Goal: Task Accomplishment & Management: Manage account settings

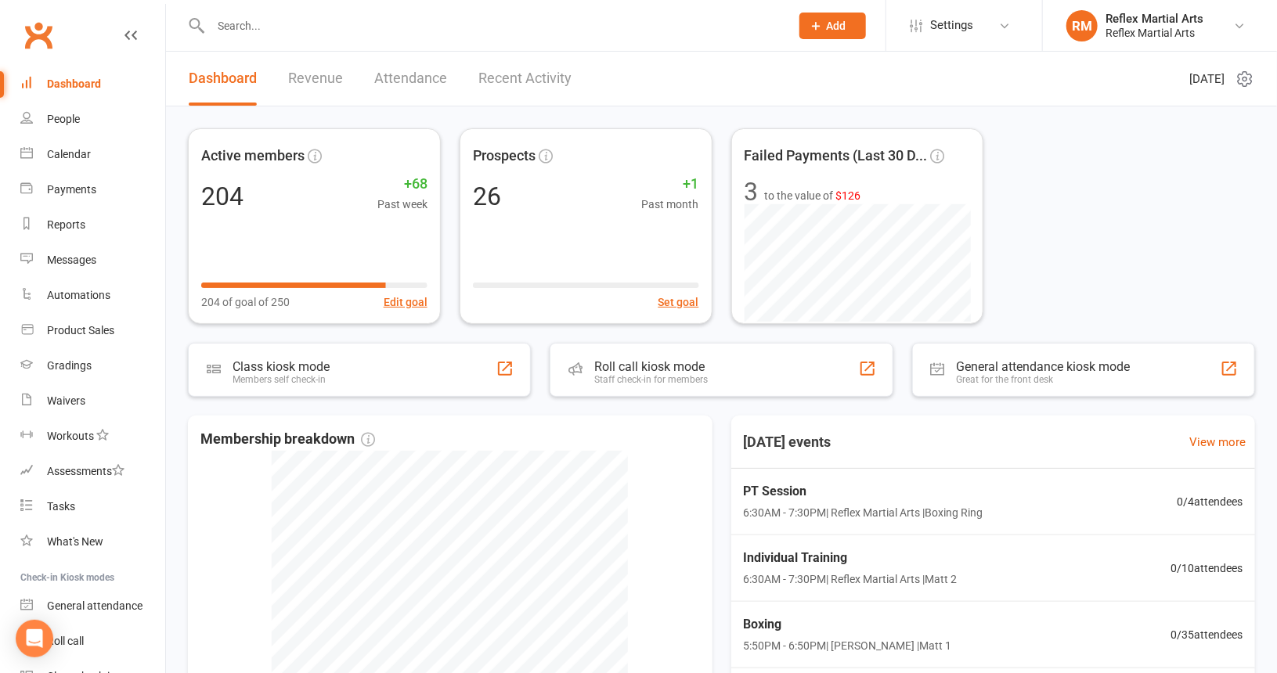
click at [236, 29] on input "text" at bounding box center [492, 26] width 573 height 22
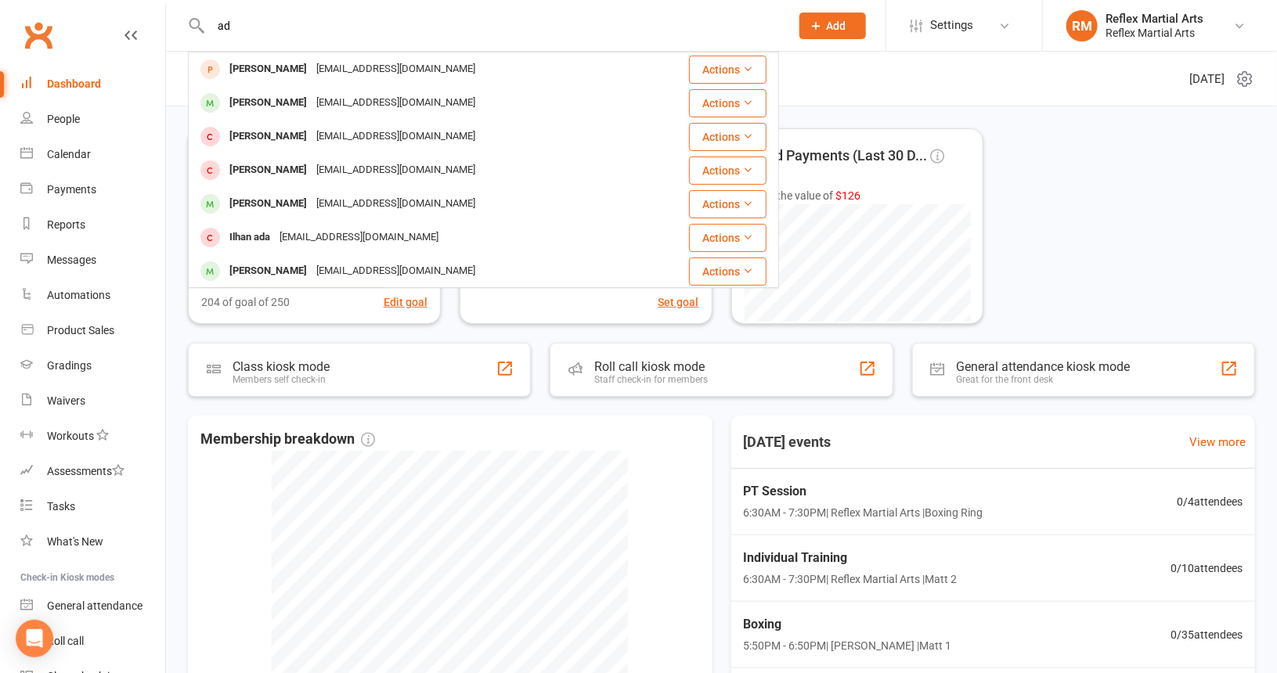
type input "a"
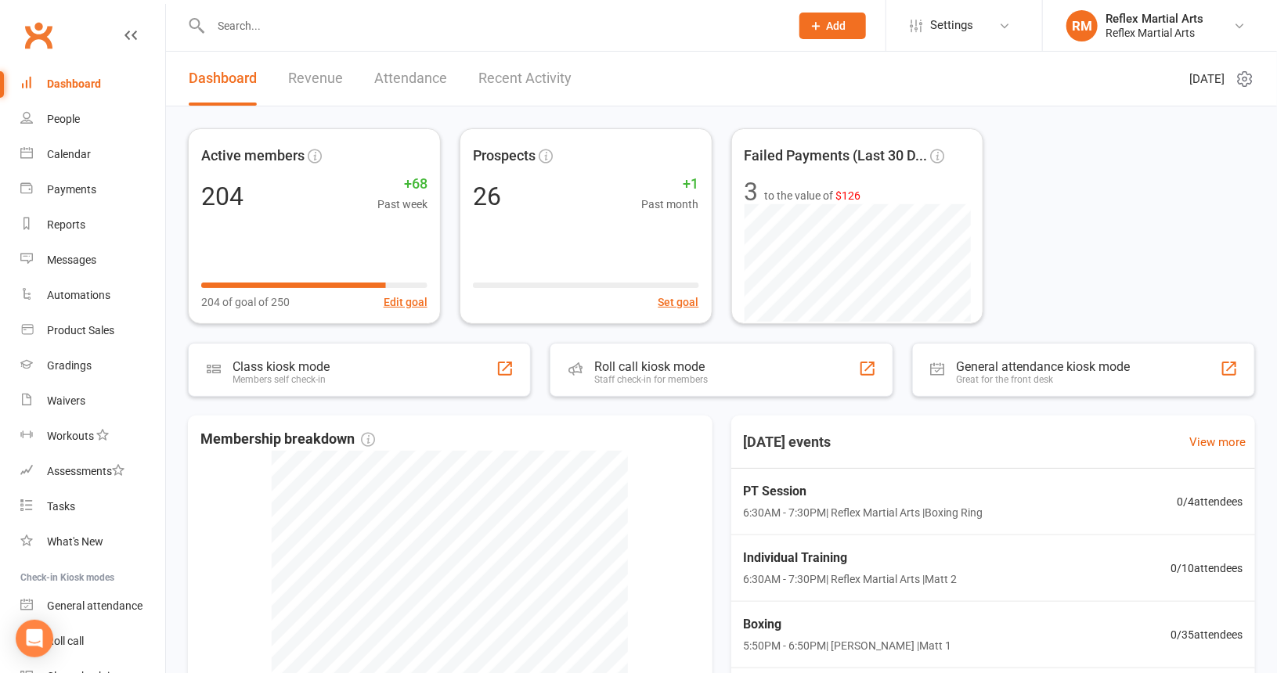
click at [304, 33] on input "text" at bounding box center [492, 26] width 573 height 22
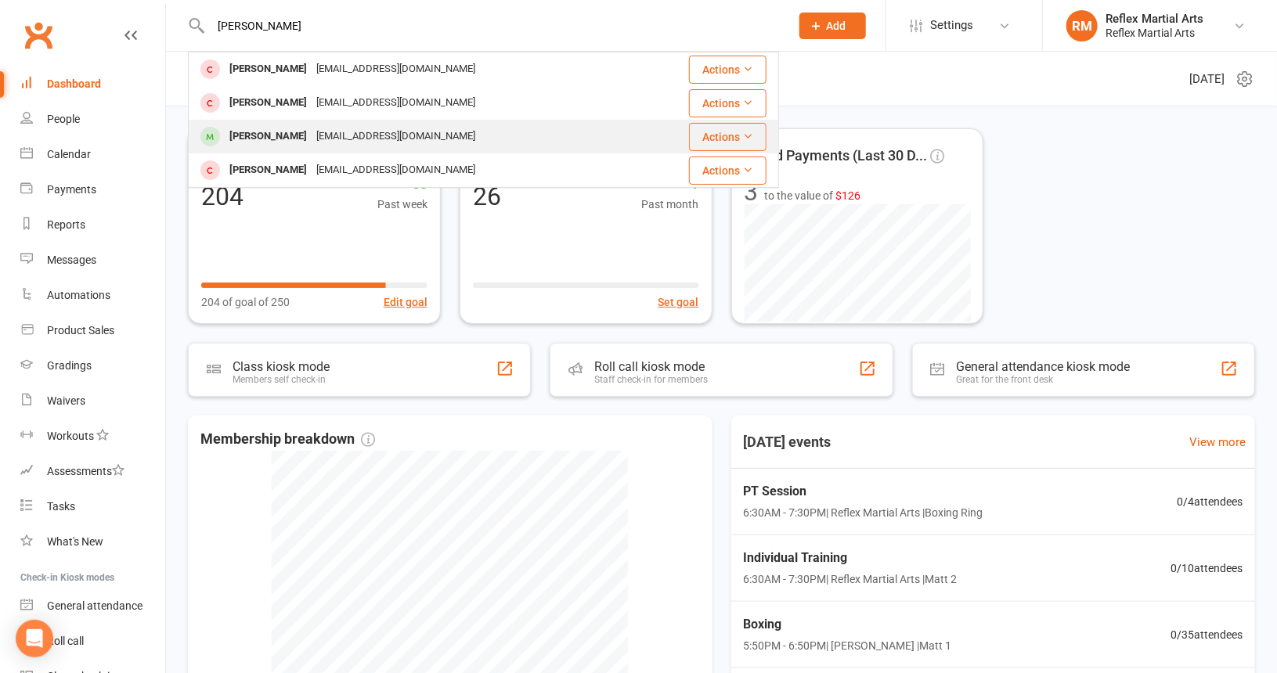
type input "Aidan"
click at [333, 140] on div "kmcmurtrie1108@gmail.com" at bounding box center [396, 136] width 168 height 23
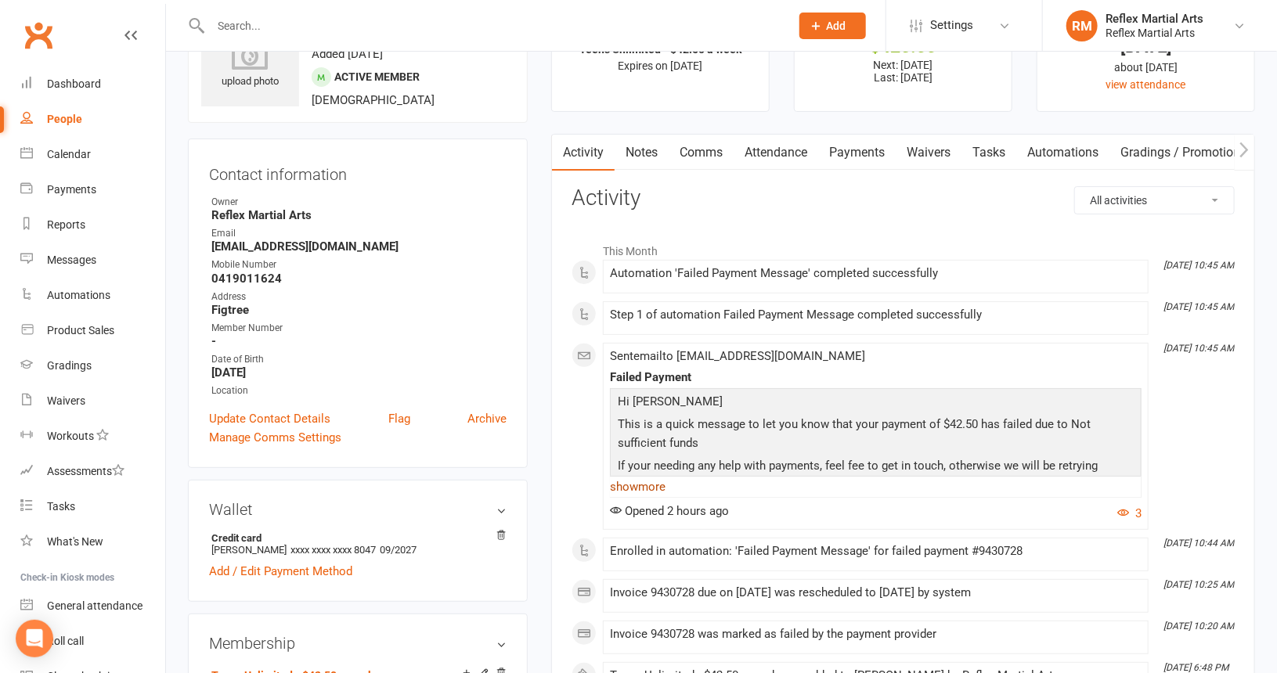
scroll to position [78, 0]
click at [867, 153] on link "Payments" at bounding box center [857, 153] width 78 height 36
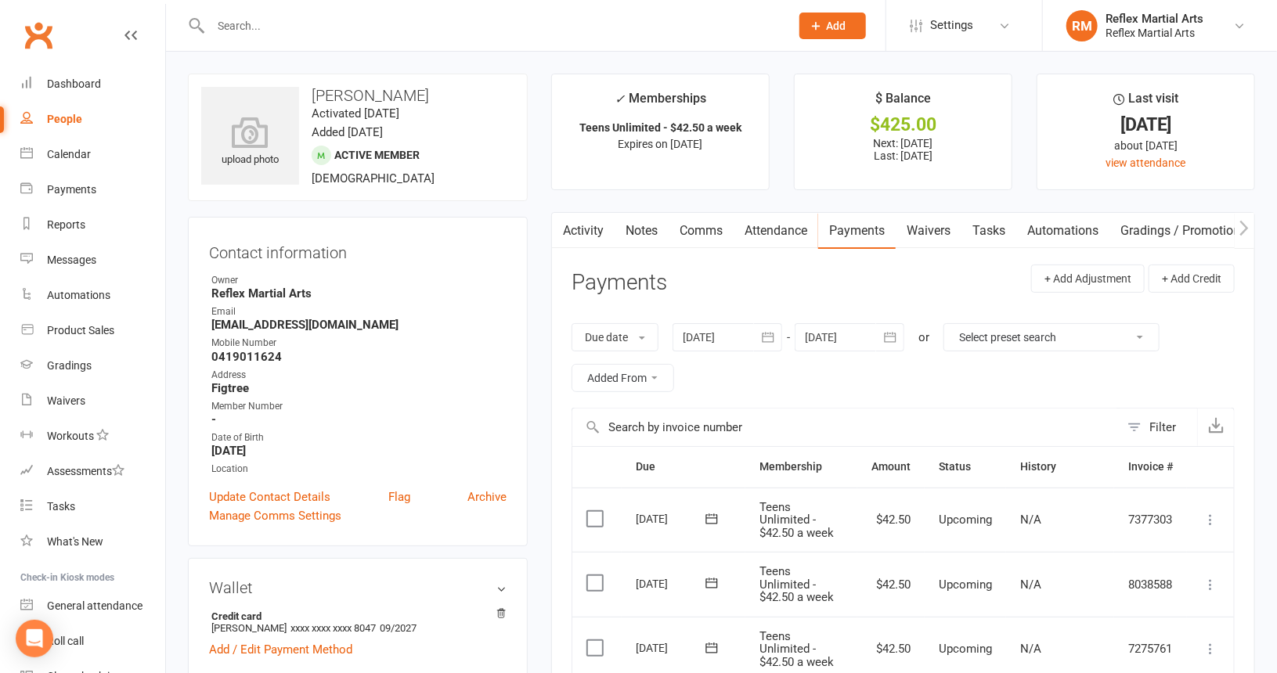
click at [709, 232] on link "Comms" at bounding box center [701, 231] width 65 height 36
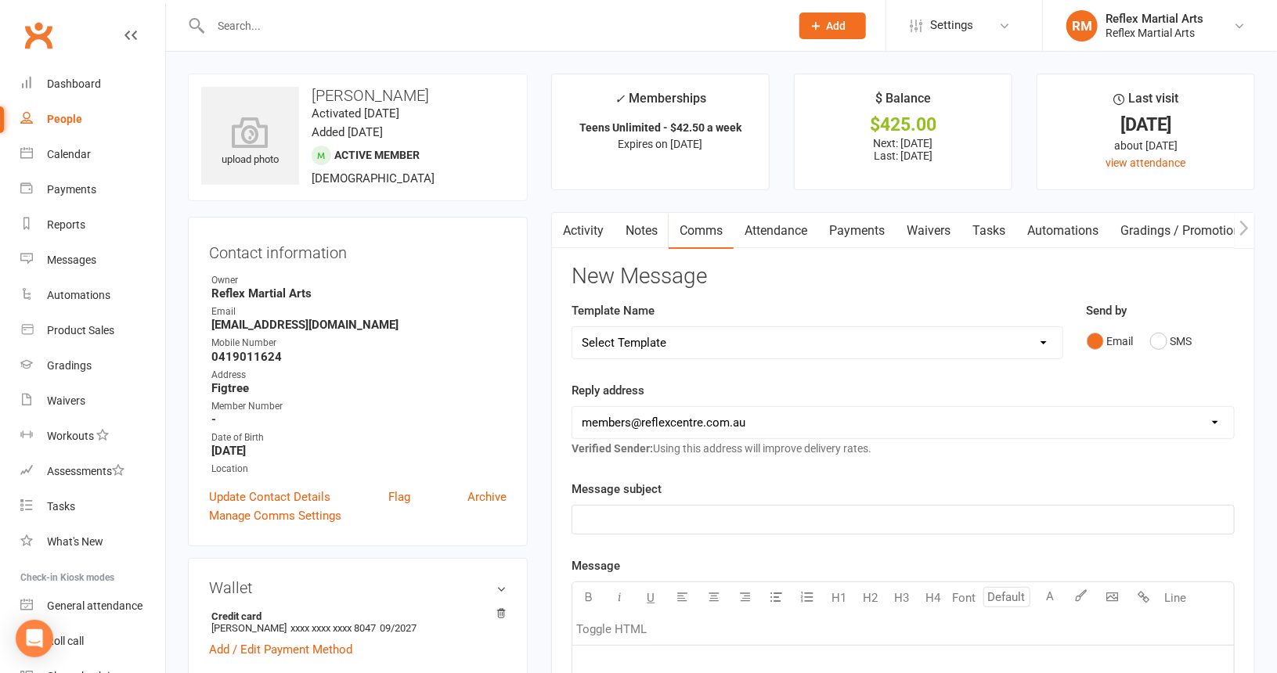
click at [589, 218] on link "Activity" at bounding box center [583, 231] width 63 height 36
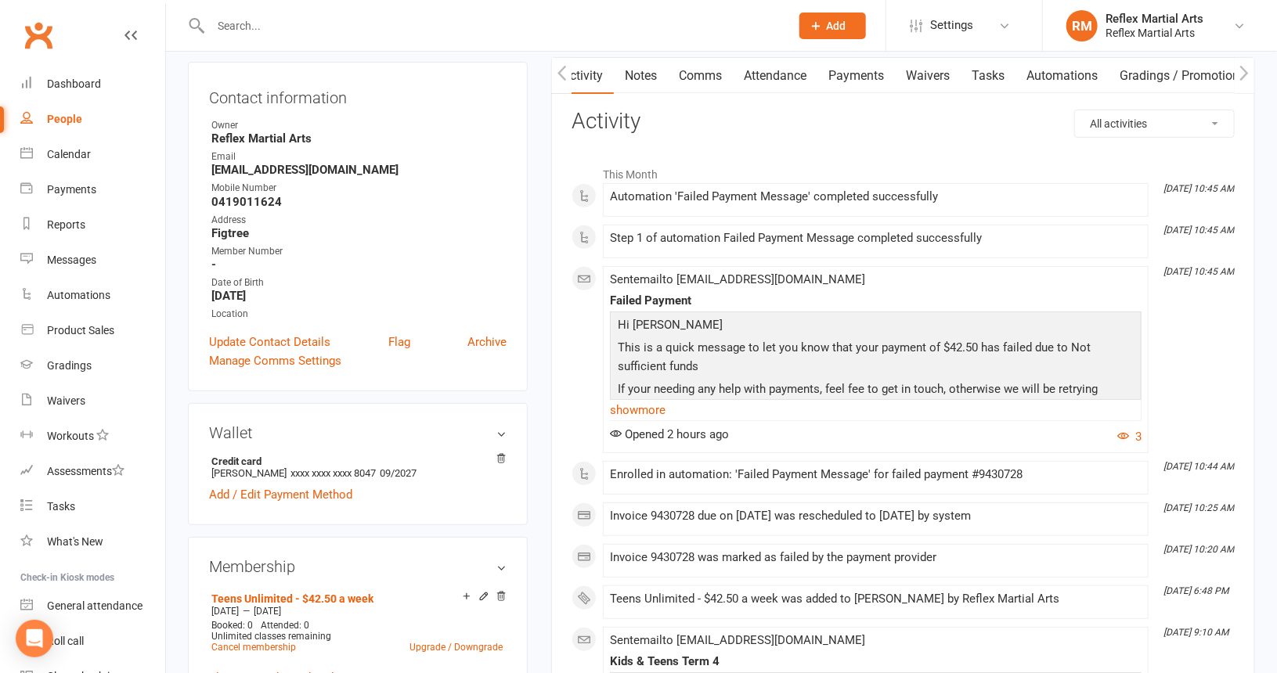
scroll to position [157, 0]
click at [642, 405] on link "show more" at bounding box center [876, 409] width 532 height 22
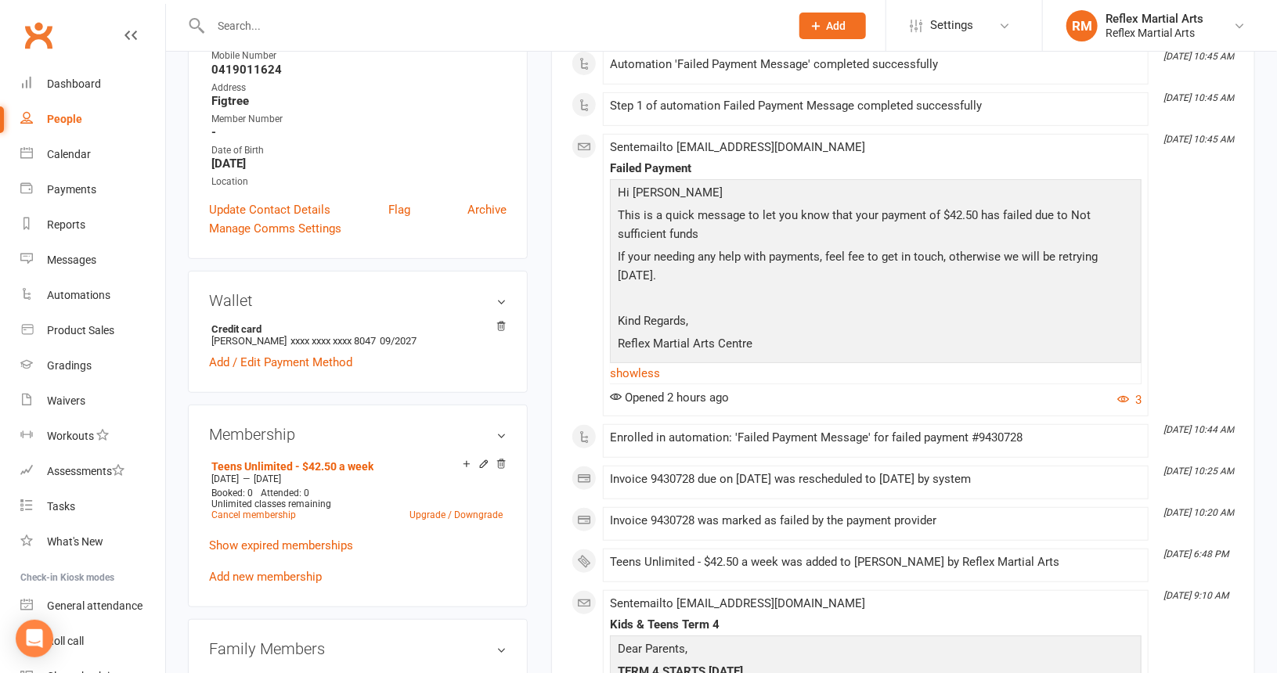
scroll to position [313, 0]
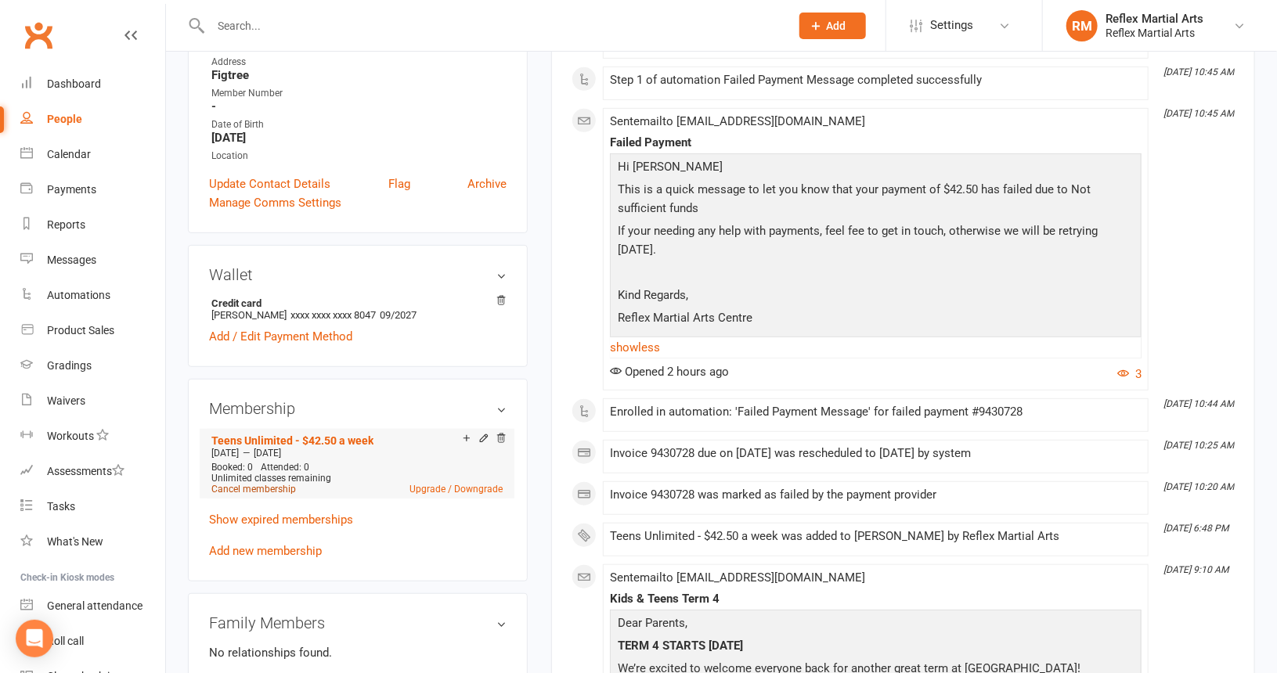
click at [268, 488] on link "Cancel membership" at bounding box center [253, 489] width 85 height 11
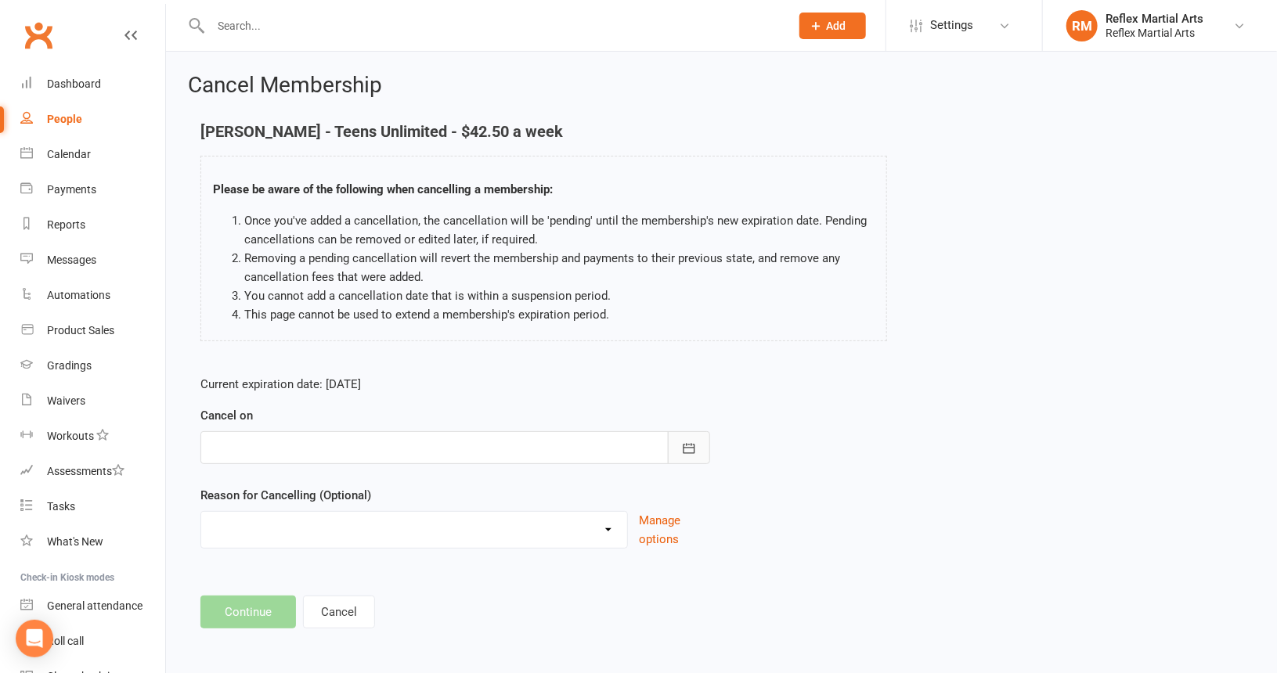
click at [684, 450] on icon "button" at bounding box center [689, 449] width 16 height 16
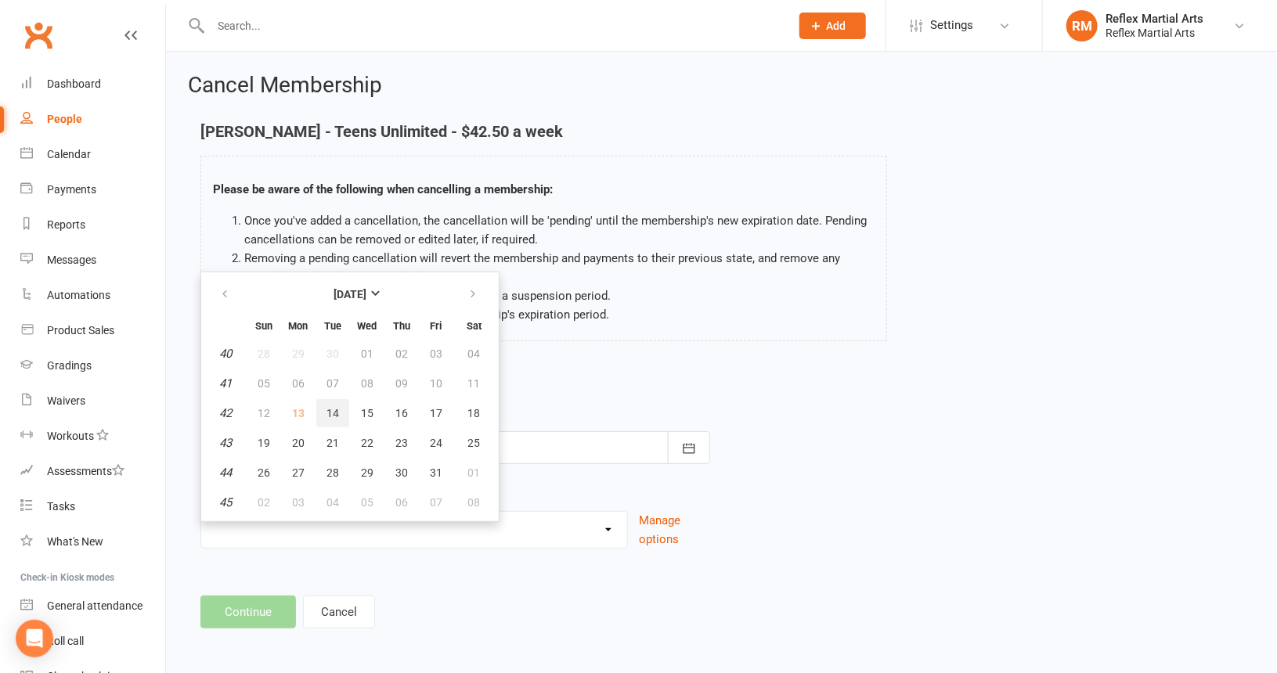
click at [327, 412] on span "14" at bounding box center [333, 413] width 13 height 13
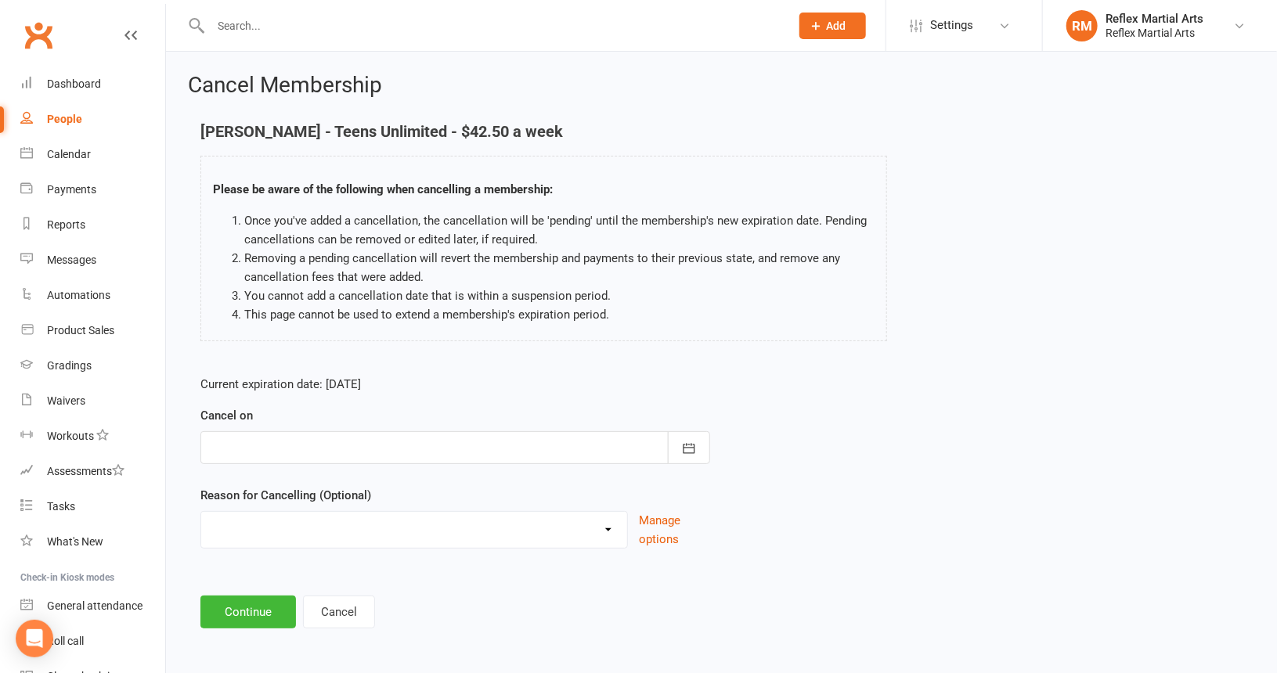
type input "14 Oct 2025"
click at [608, 522] on select "Failed payments Holiday Injury Moving Away working overseas work reasons Other …" at bounding box center [414, 527] width 426 height 31
select select "6"
click at [201, 512] on select "Failed payments Holiday Injury Moving Away working overseas work reasons Other …" at bounding box center [414, 527] width 426 height 31
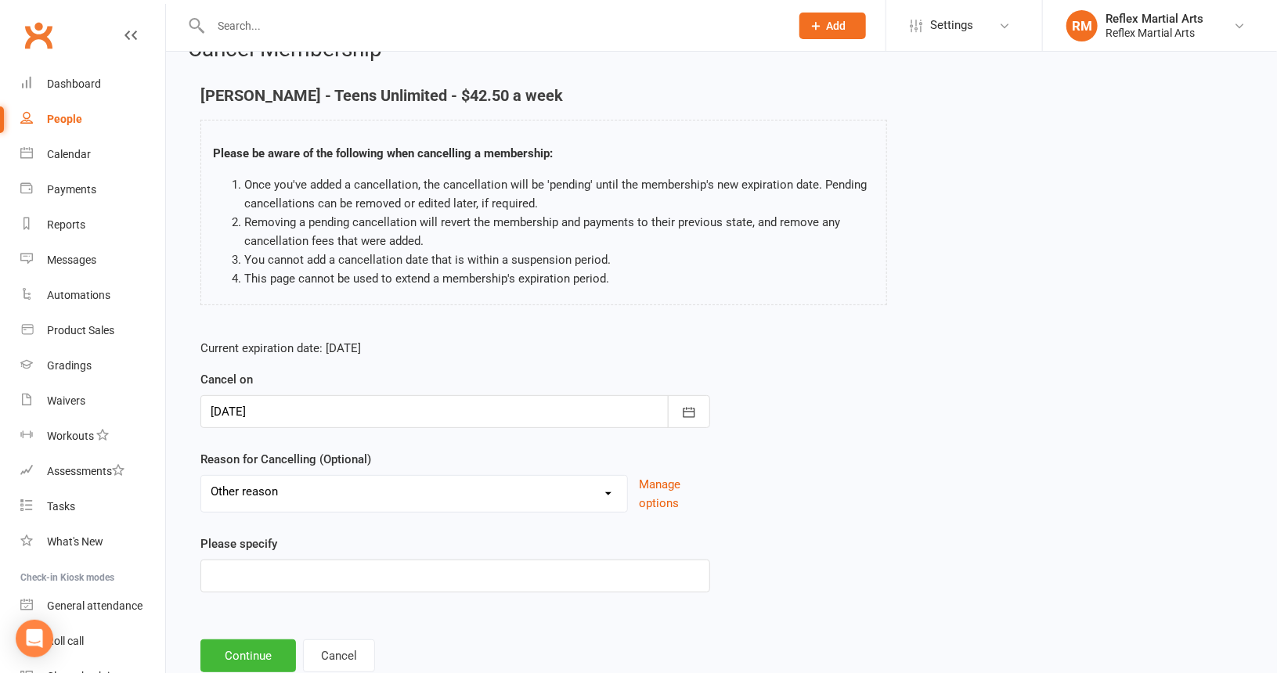
scroll to position [80, 0]
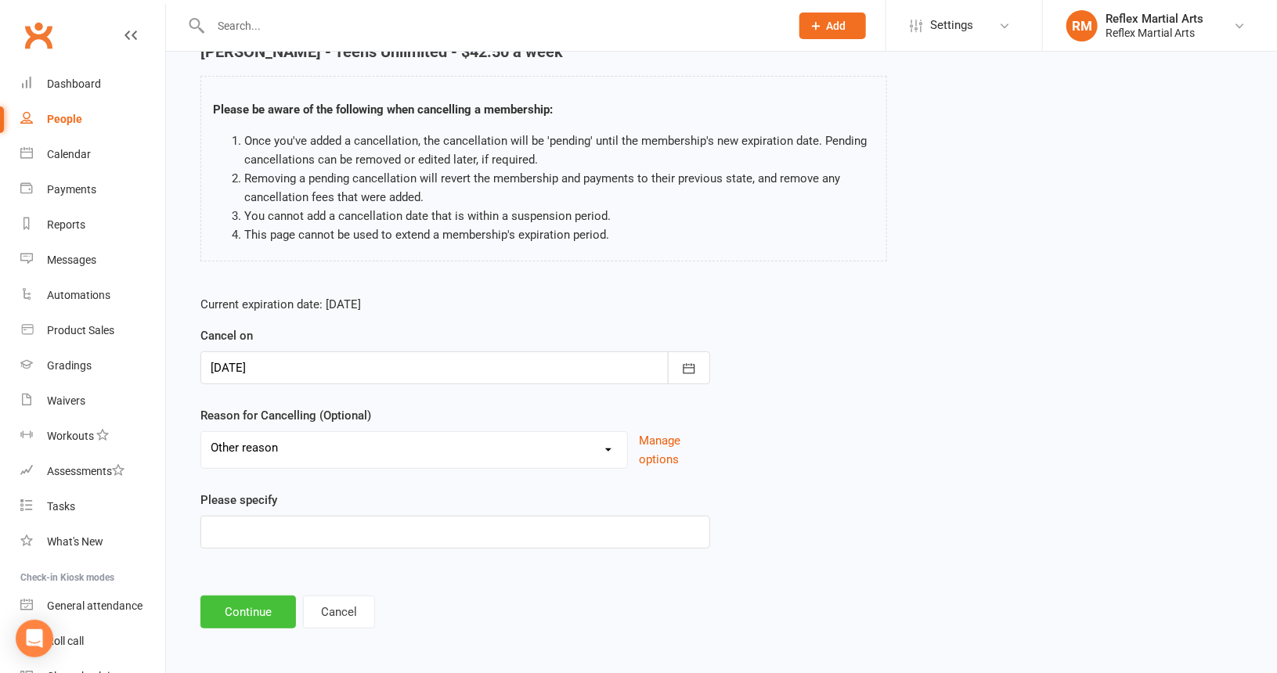
click at [265, 608] on button "Continue" at bounding box center [248, 612] width 96 height 33
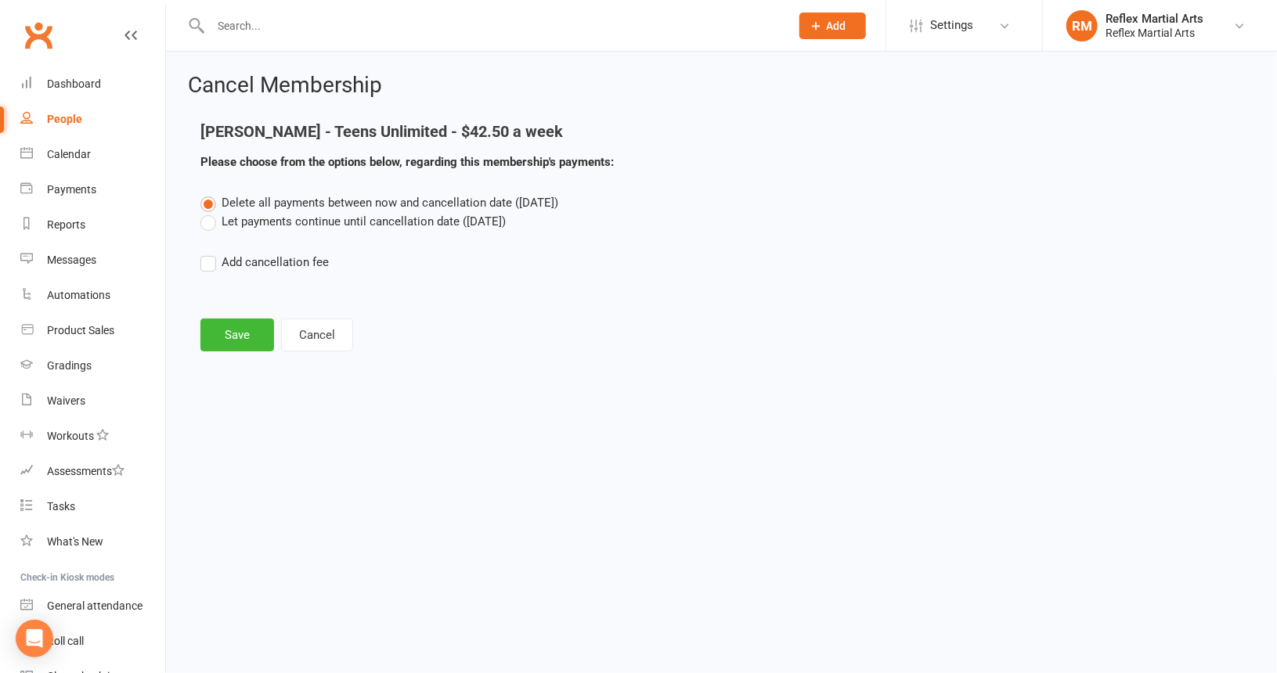
scroll to position [0, 0]
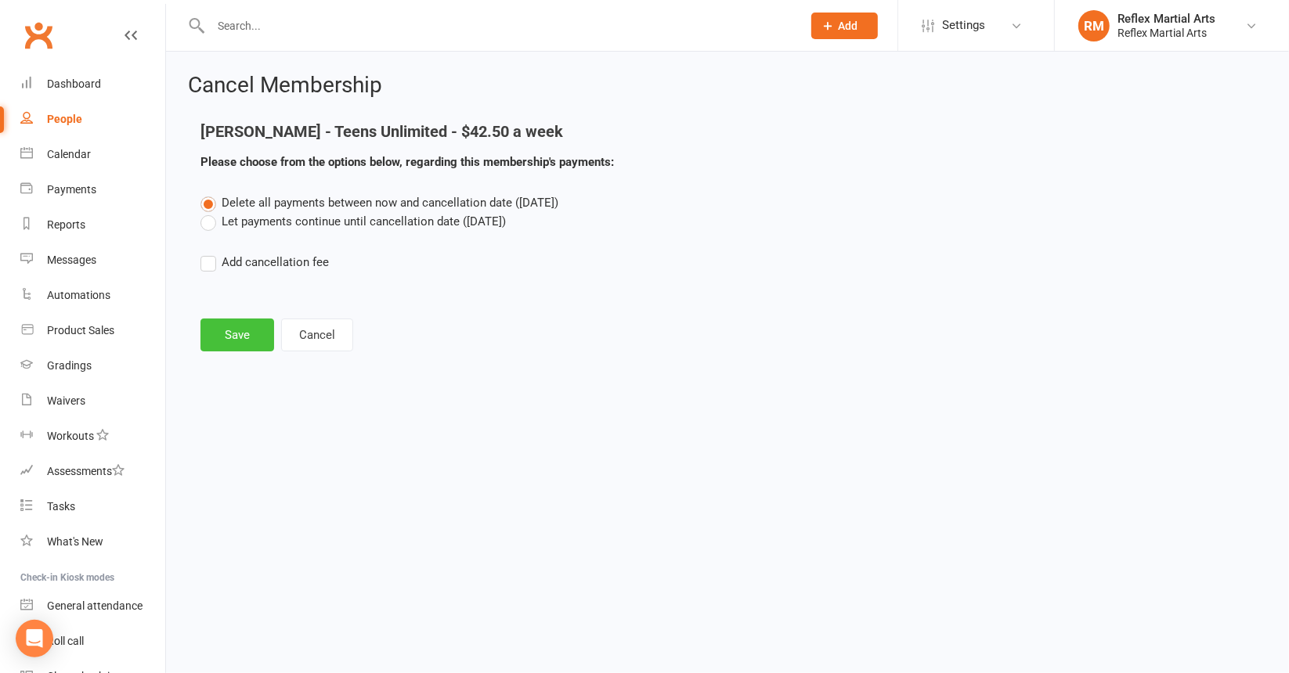
click at [232, 338] on button "Save" at bounding box center [237, 335] width 74 height 33
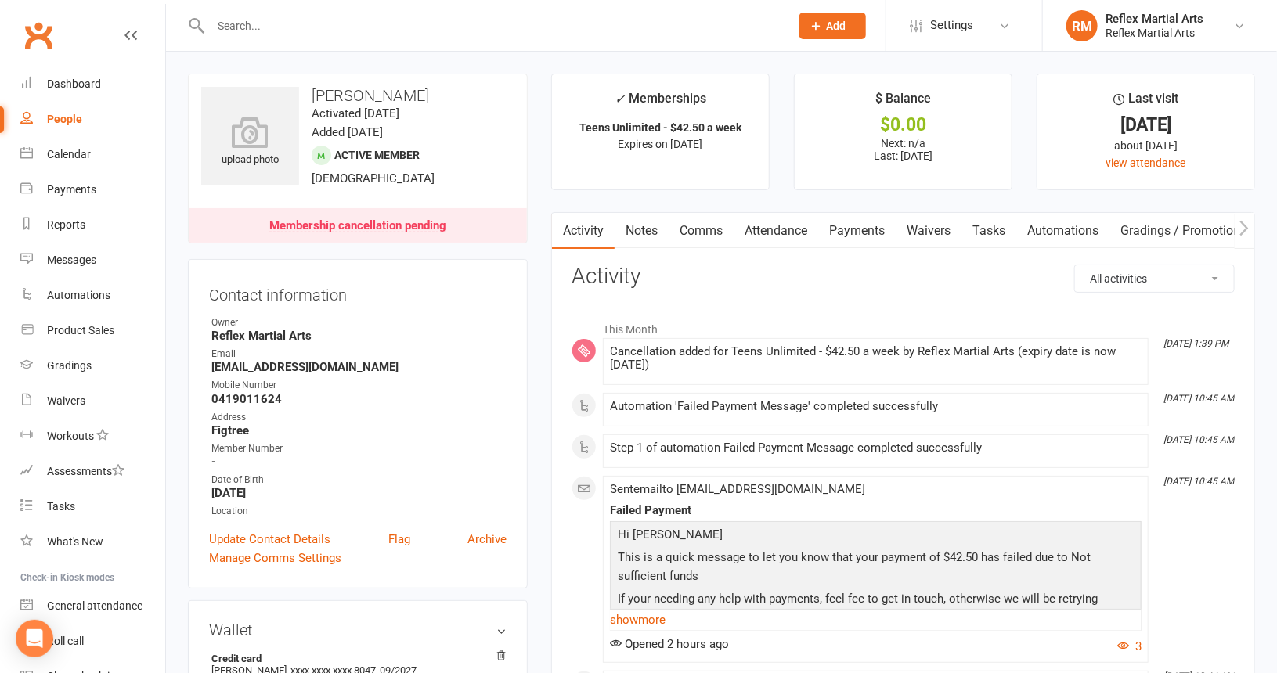
click at [247, 18] on input "text" at bounding box center [492, 26] width 573 height 22
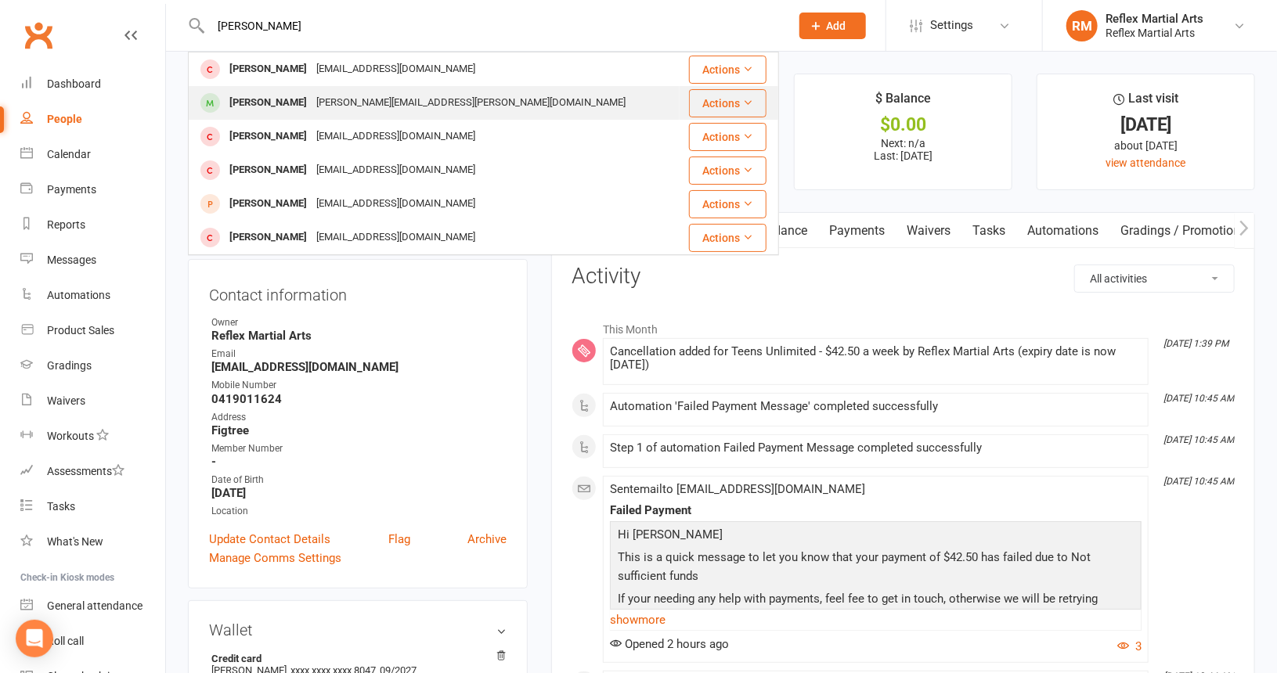
type input "Andre"
click at [262, 101] on div "[PERSON_NAME]" at bounding box center [268, 103] width 87 height 23
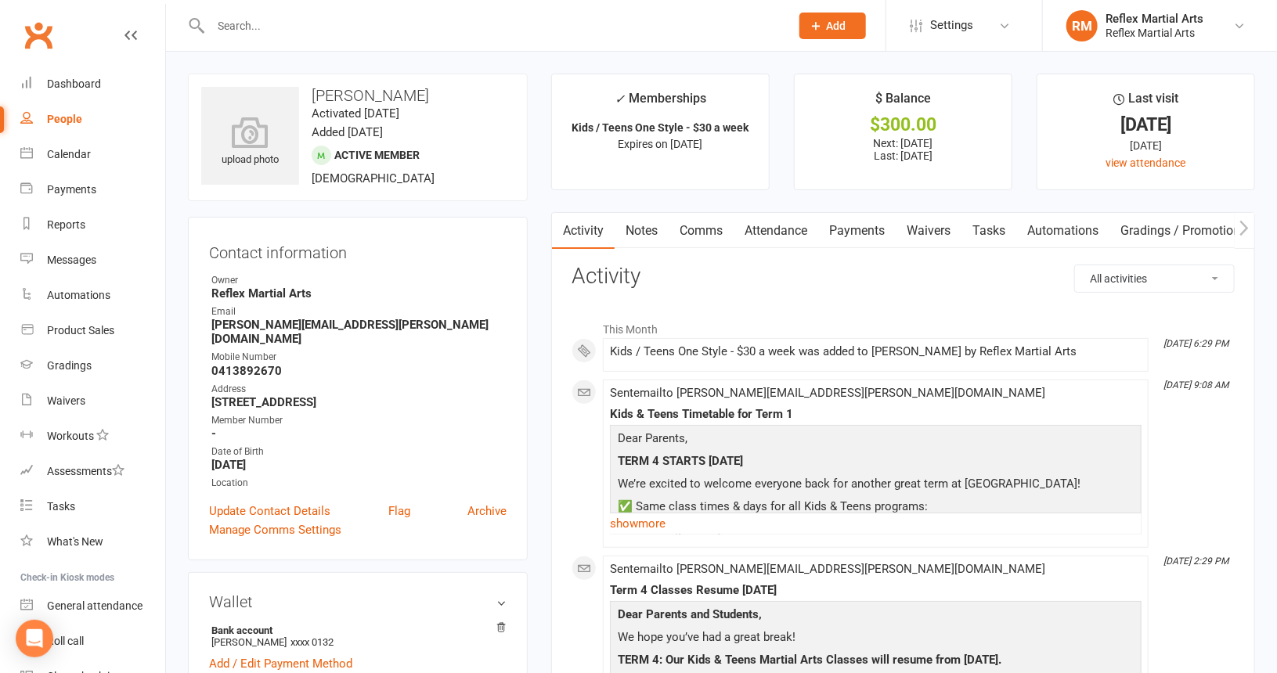
click at [841, 233] on link "Payments" at bounding box center [857, 231] width 78 height 36
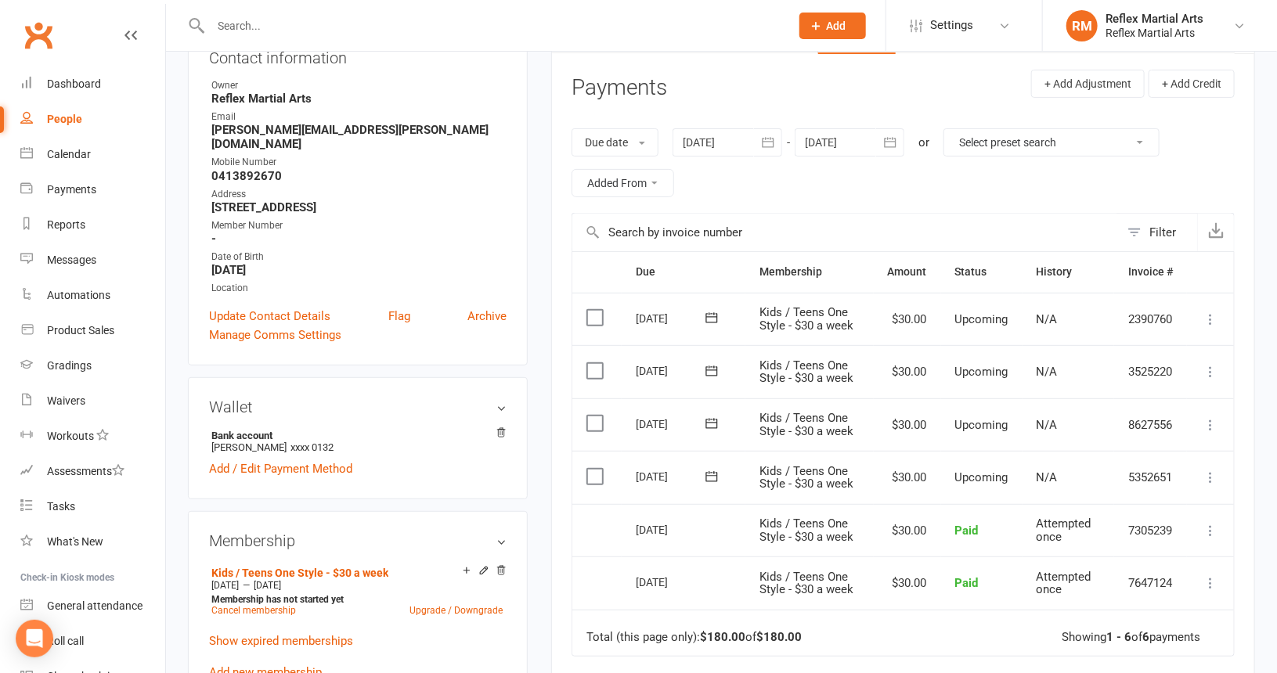
scroll to position [235, 0]
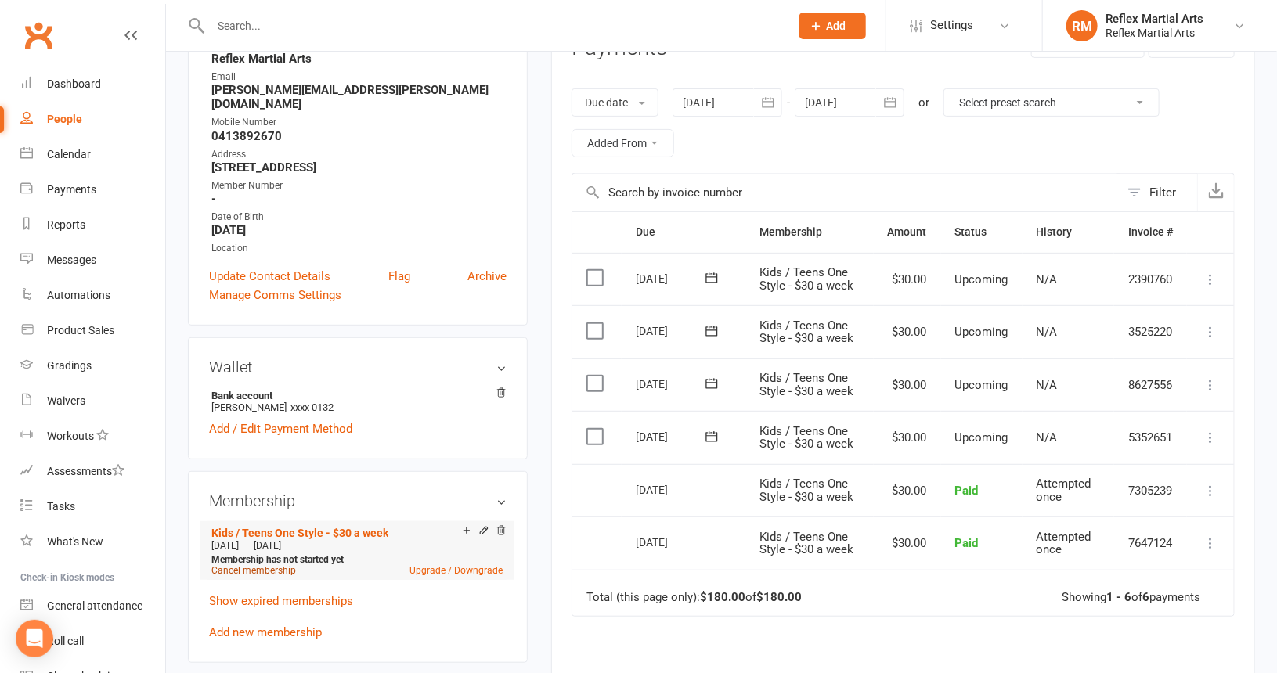
click at [272, 565] on link "Cancel membership" at bounding box center [253, 570] width 85 height 11
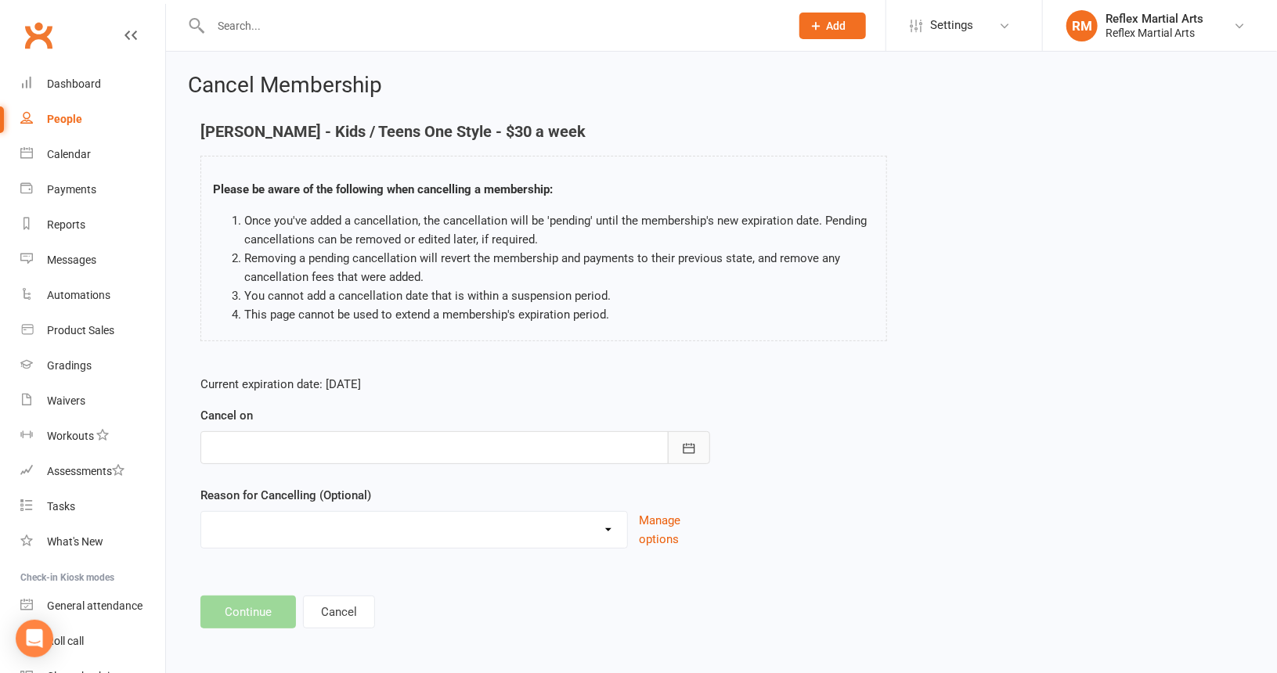
click at [692, 450] on icon "button" at bounding box center [689, 449] width 16 height 16
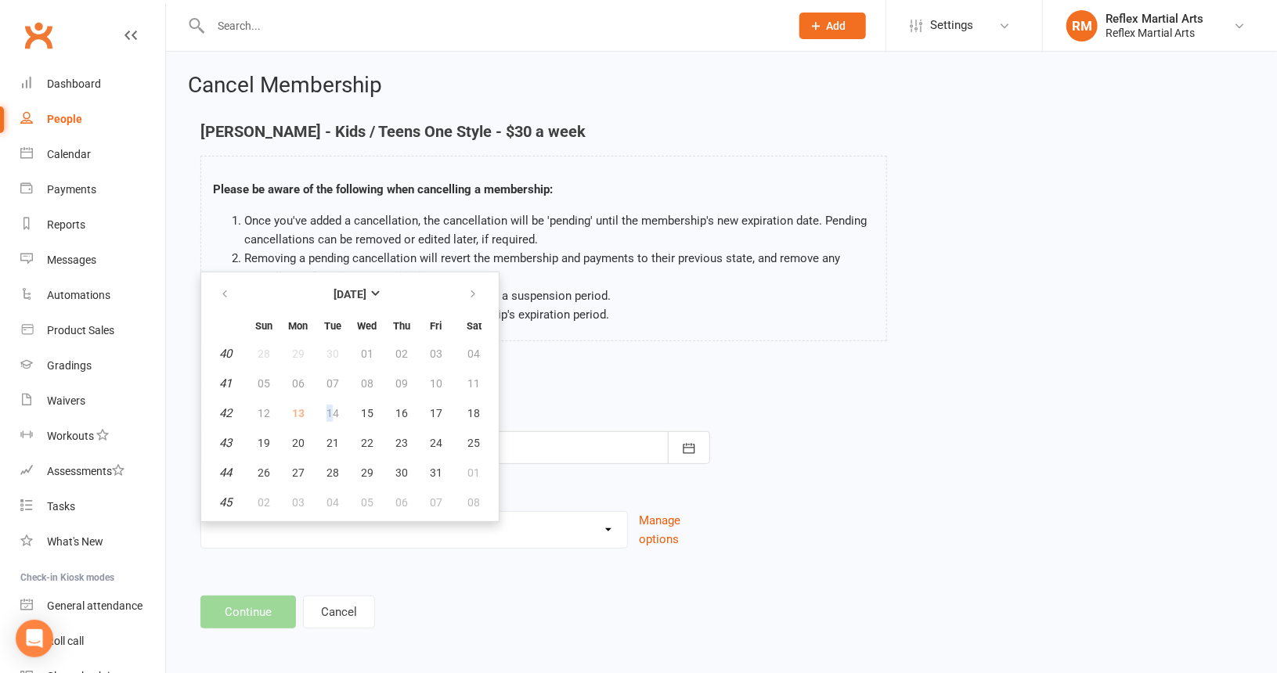
click at [329, 407] on td "14" at bounding box center [332, 413] width 33 height 28
click at [334, 408] on td "14" at bounding box center [332, 413] width 33 height 28
click at [340, 413] on td "14" at bounding box center [332, 413] width 33 height 28
click at [294, 410] on td "13" at bounding box center [298, 413] width 33 height 28
click at [333, 408] on td "14" at bounding box center [332, 413] width 33 height 28
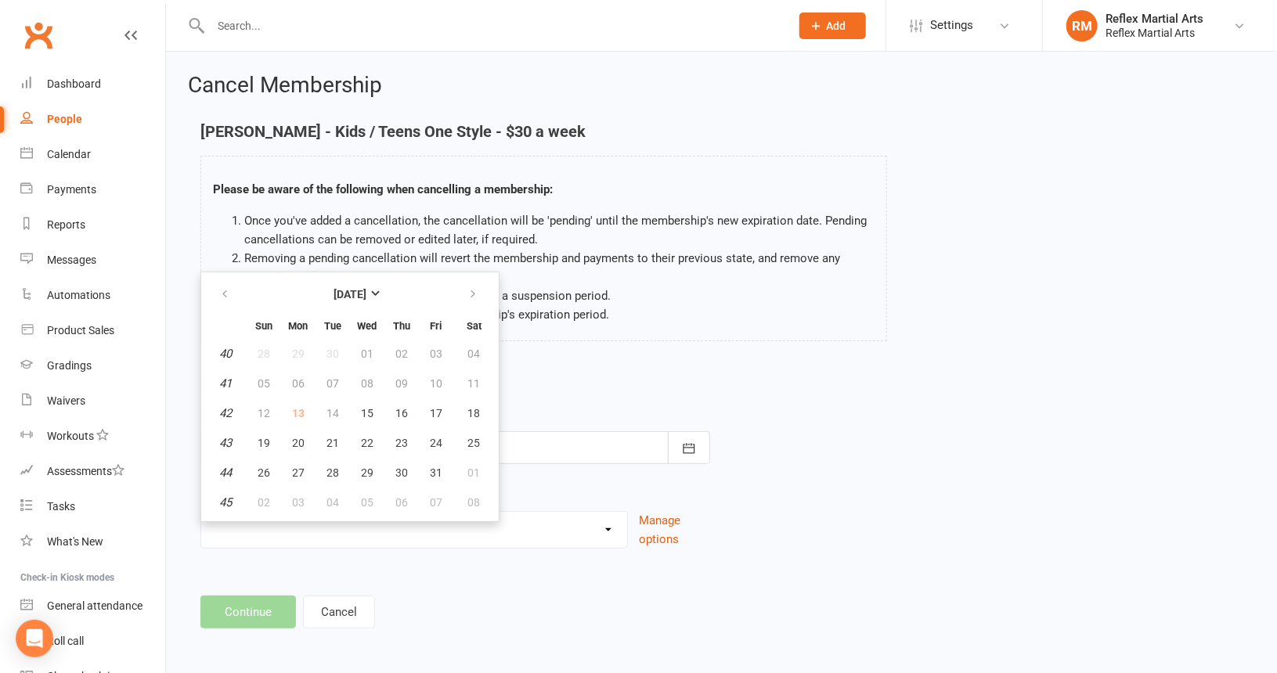
click at [334, 411] on td "14" at bounding box center [332, 413] width 33 height 28
click at [584, 415] on div "Cancel on October 2025 Sun Mon Tue Wed Thu Fri Sat 40 28 29 30 01 02 03 04 41 0…" at bounding box center [455, 435] width 510 height 58
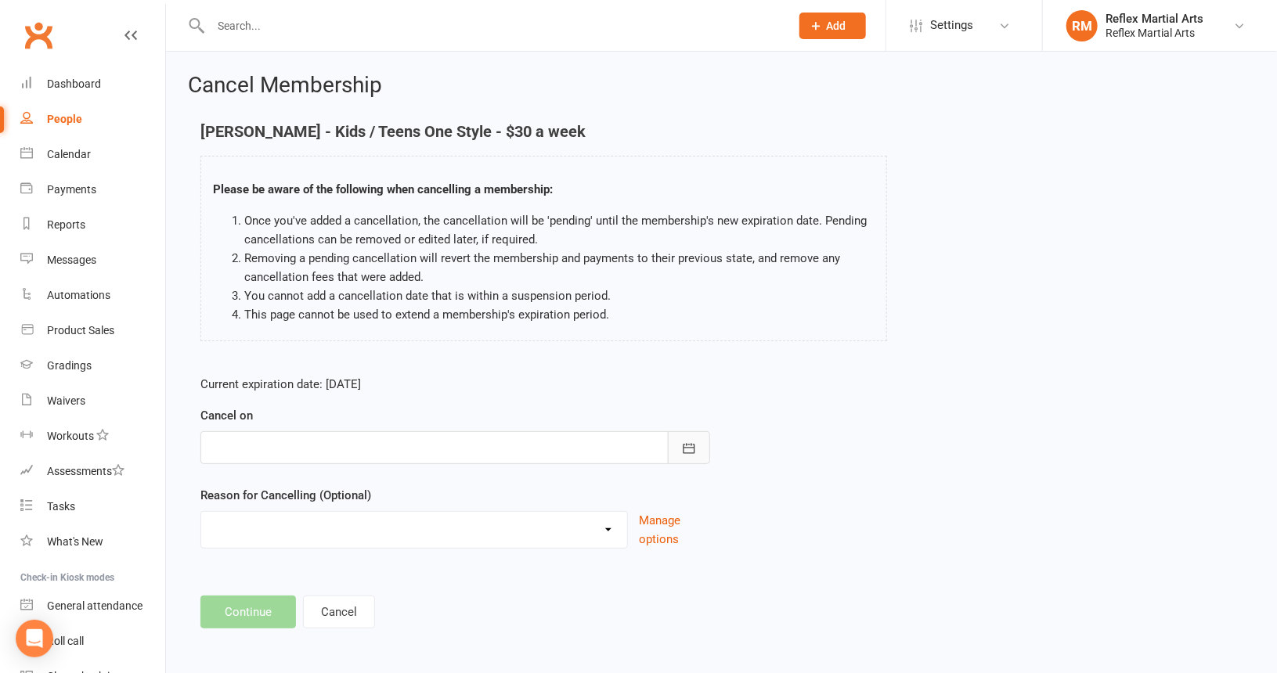
click at [690, 450] on icon "button" at bounding box center [689, 449] width 16 height 16
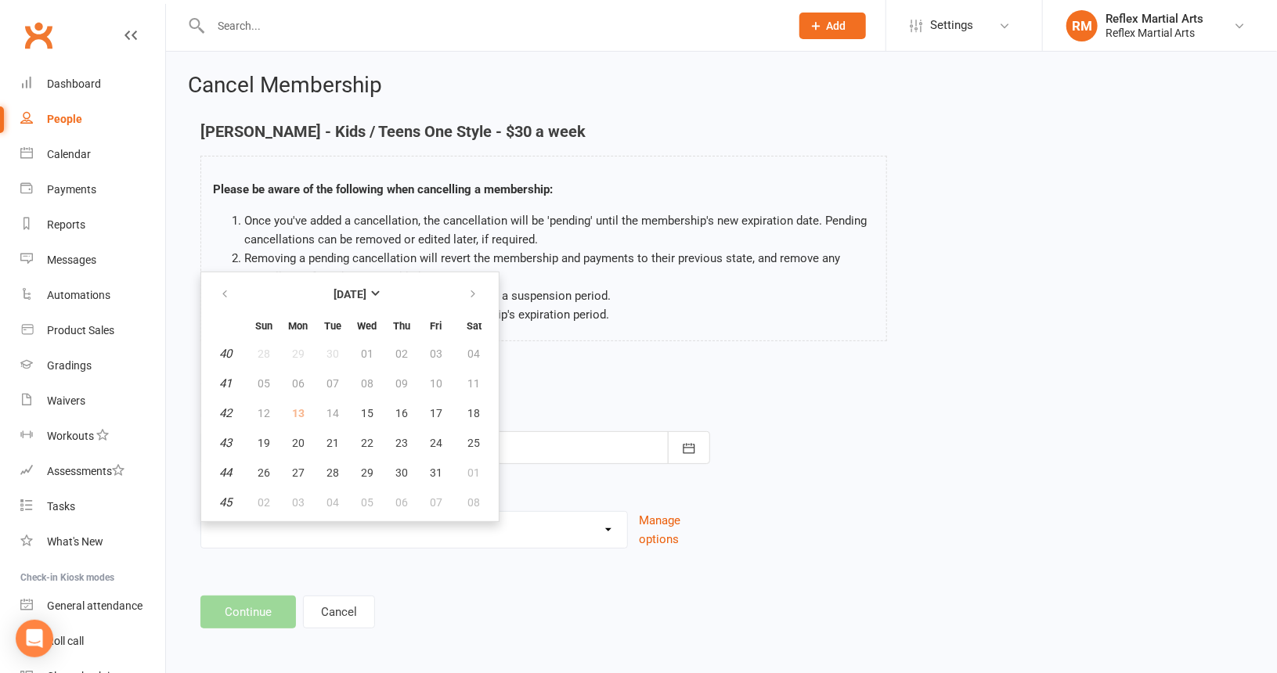
click at [332, 408] on td "14" at bounding box center [332, 413] width 33 height 28
click at [518, 400] on form "Current expiration date: Dec 22 2025 Cancel on October 2025 Sun Mon Tue Wed Thu…" at bounding box center [455, 462] width 510 height 174
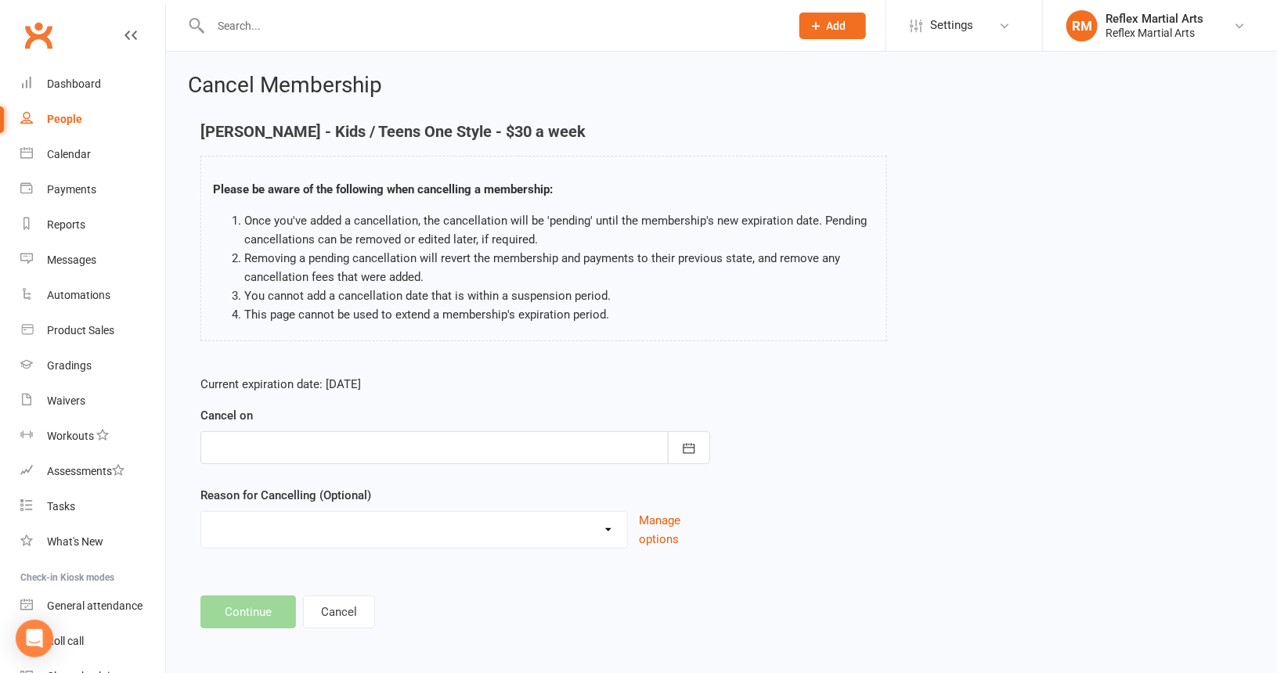
click at [424, 519] on select "Failed payments Holiday Injury Moving Away working overseas work reasons Other …" at bounding box center [414, 527] width 426 height 31
click at [678, 378] on p "Current expiration date: Dec 22 2025" at bounding box center [455, 384] width 510 height 19
click at [687, 446] on icon "button" at bounding box center [689, 449] width 16 height 16
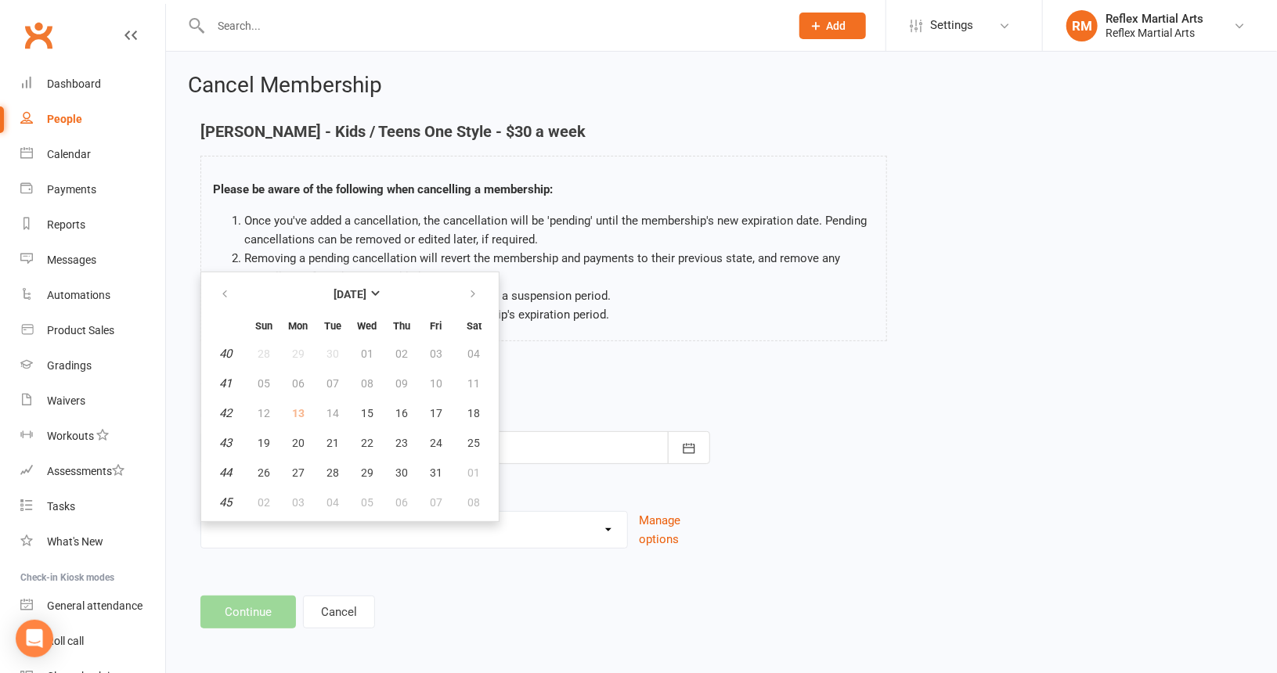
click at [334, 408] on td "14" at bounding box center [332, 413] width 33 height 28
click at [331, 410] on td "14" at bounding box center [332, 413] width 33 height 28
click at [363, 408] on span "15" at bounding box center [367, 413] width 13 height 13
type input "15 Oct 2025"
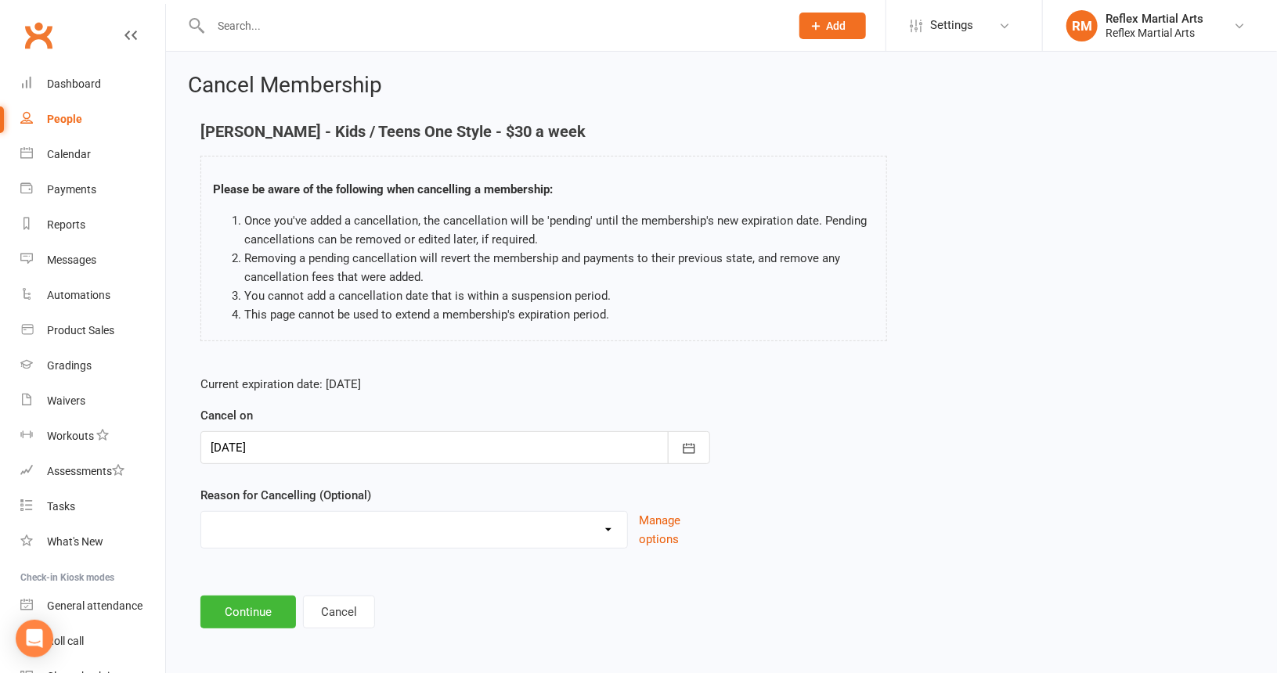
click at [608, 530] on select "Failed payments Holiday Injury Moving Away working overseas work reasons Other …" at bounding box center [414, 527] width 426 height 31
select select "6"
click at [201, 512] on select "Failed payments Holiday Injury Moving Away working overseas work reasons Other …" at bounding box center [414, 527] width 426 height 31
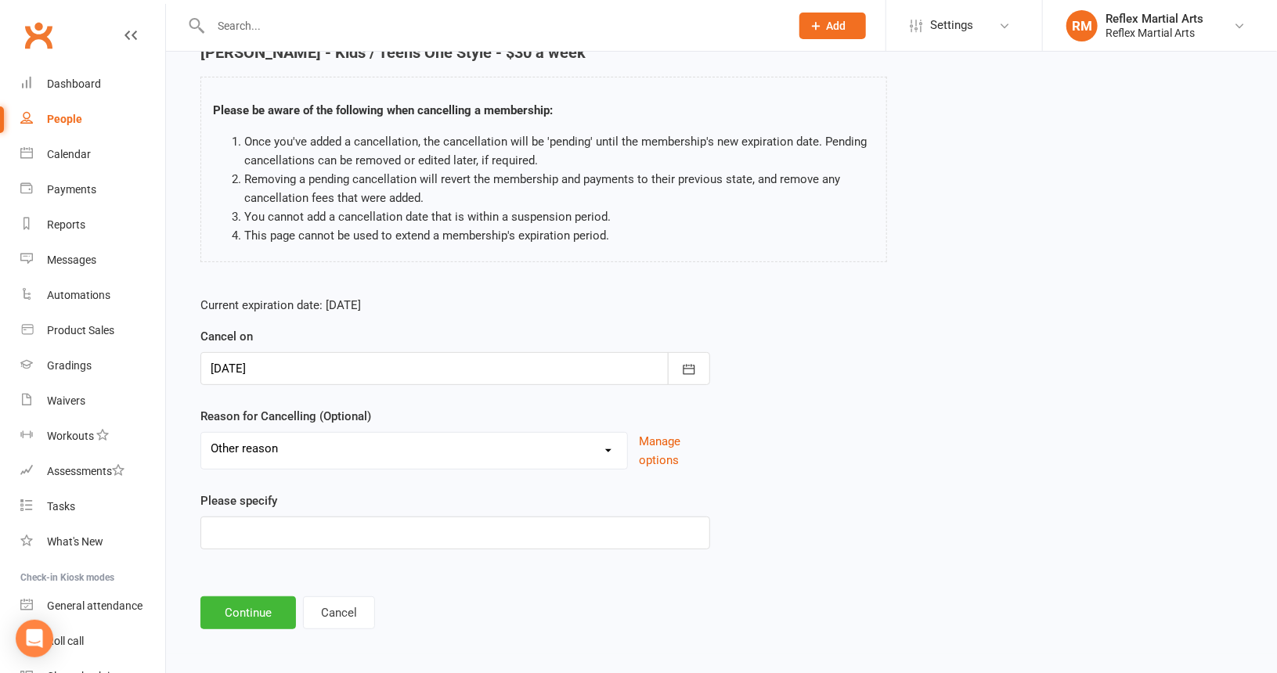
scroll to position [80, 0]
click at [269, 608] on button "Continue" at bounding box center [248, 612] width 96 height 33
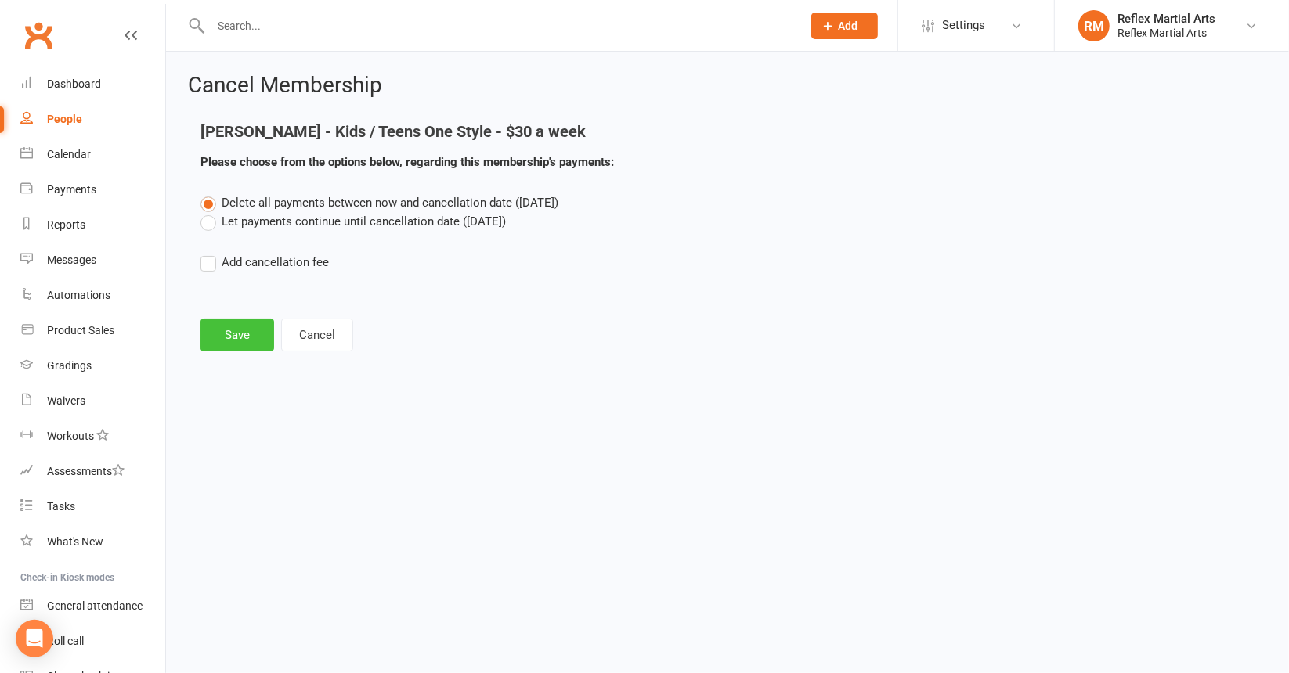
click at [246, 334] on button "Save" at bounding box center [237, 335] width 74 height 33
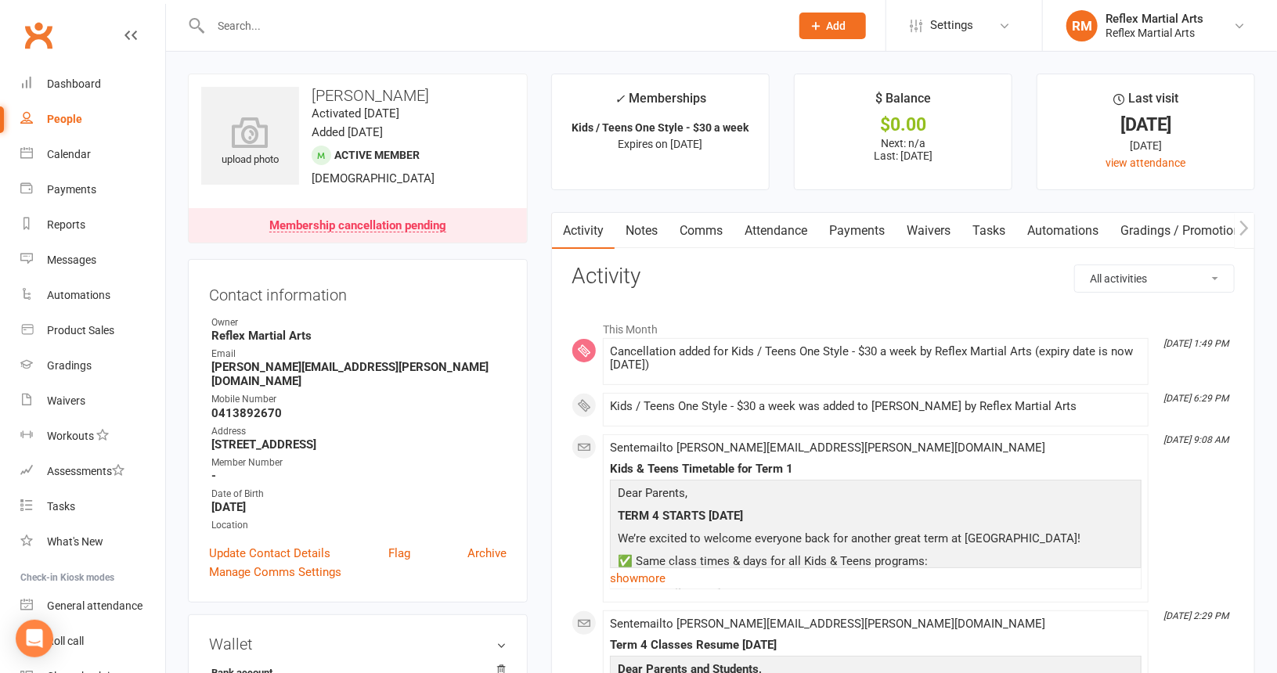
click at [758, 229] on link "Attendance" at bounding box center [776, 231] width 85 height 36
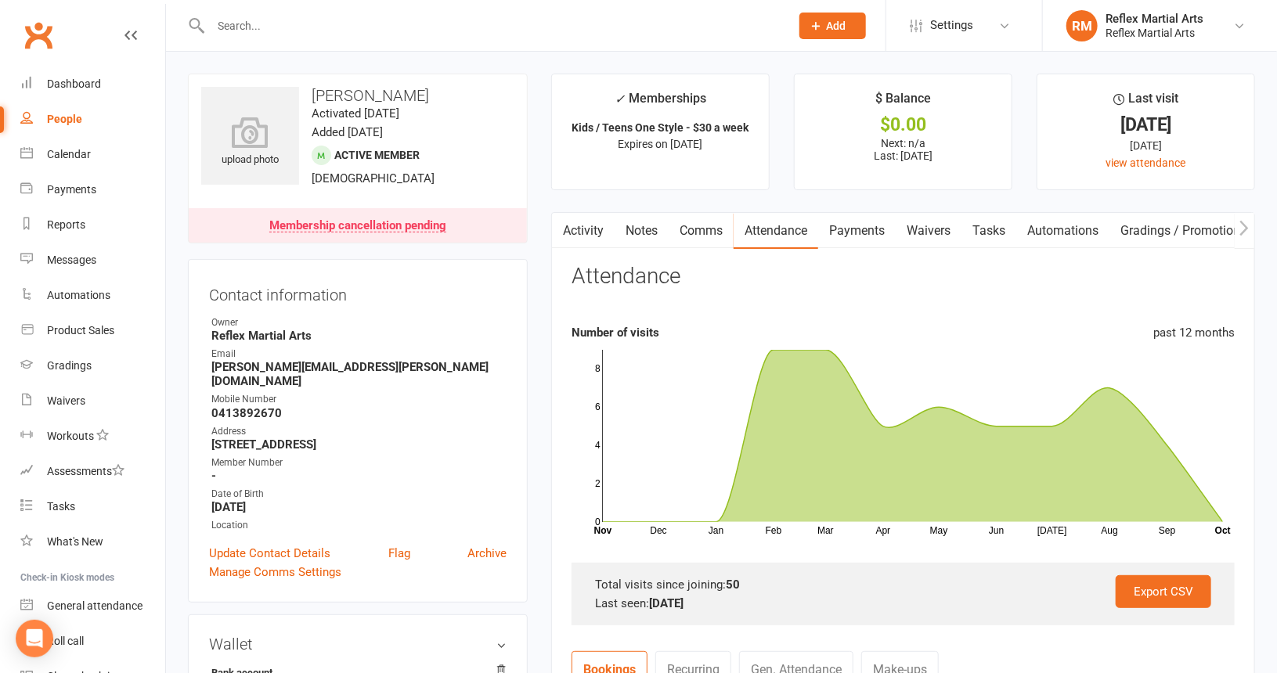
click at [841, 225] on link "Payments" at bounding box center [857, 231] width 78 height 36
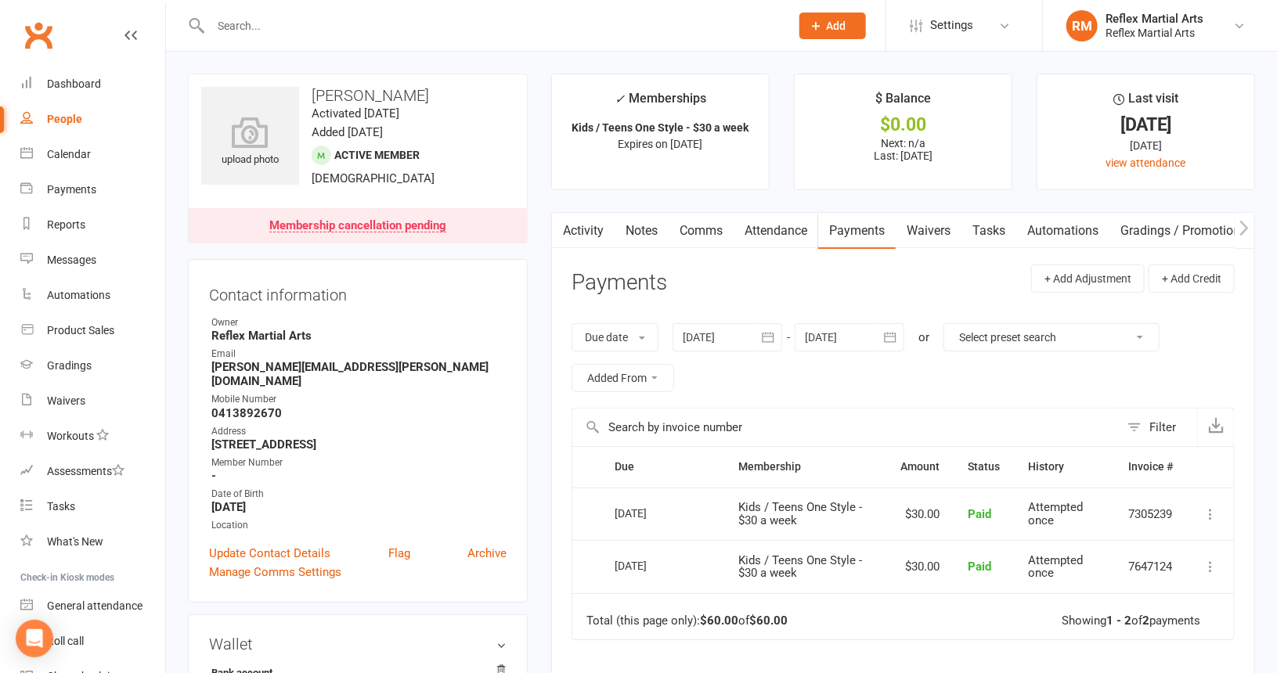
click at [219, 25] on input "text" at bounding box center [492, 26] width 573 height 22
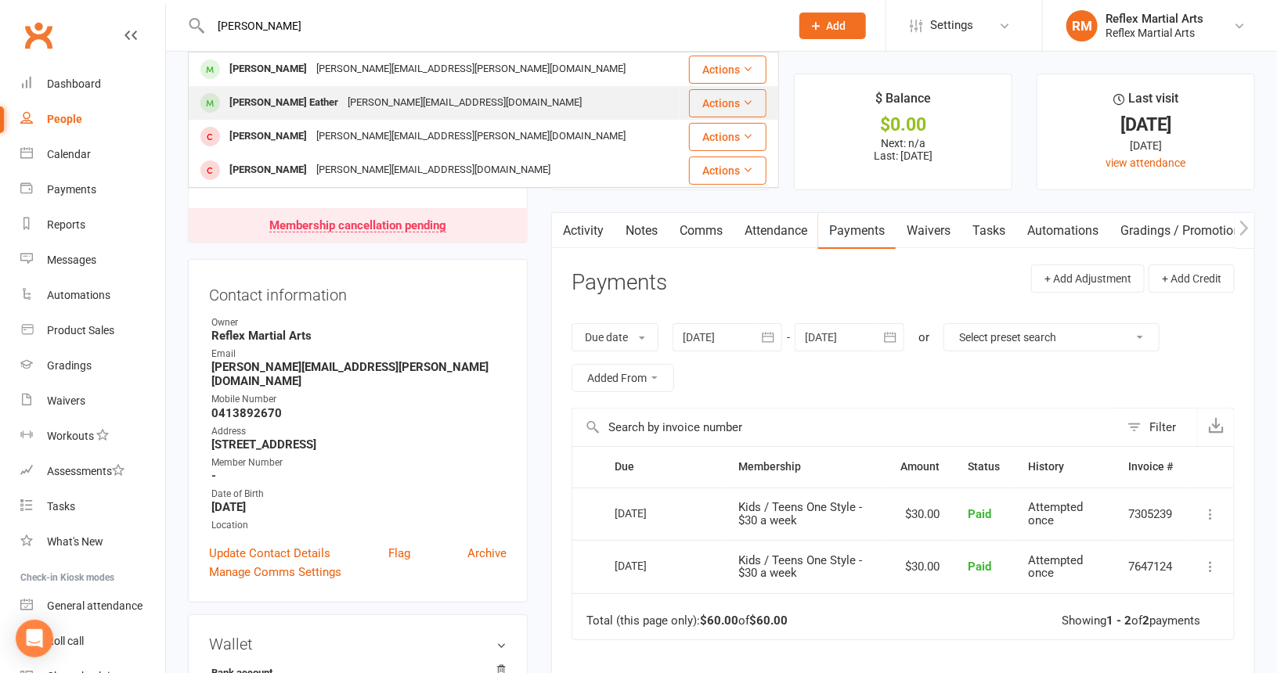
type input "toby"
click at [267, 103] on div "Toby Eather" at bounding box center [284, 103] width 118 height 23
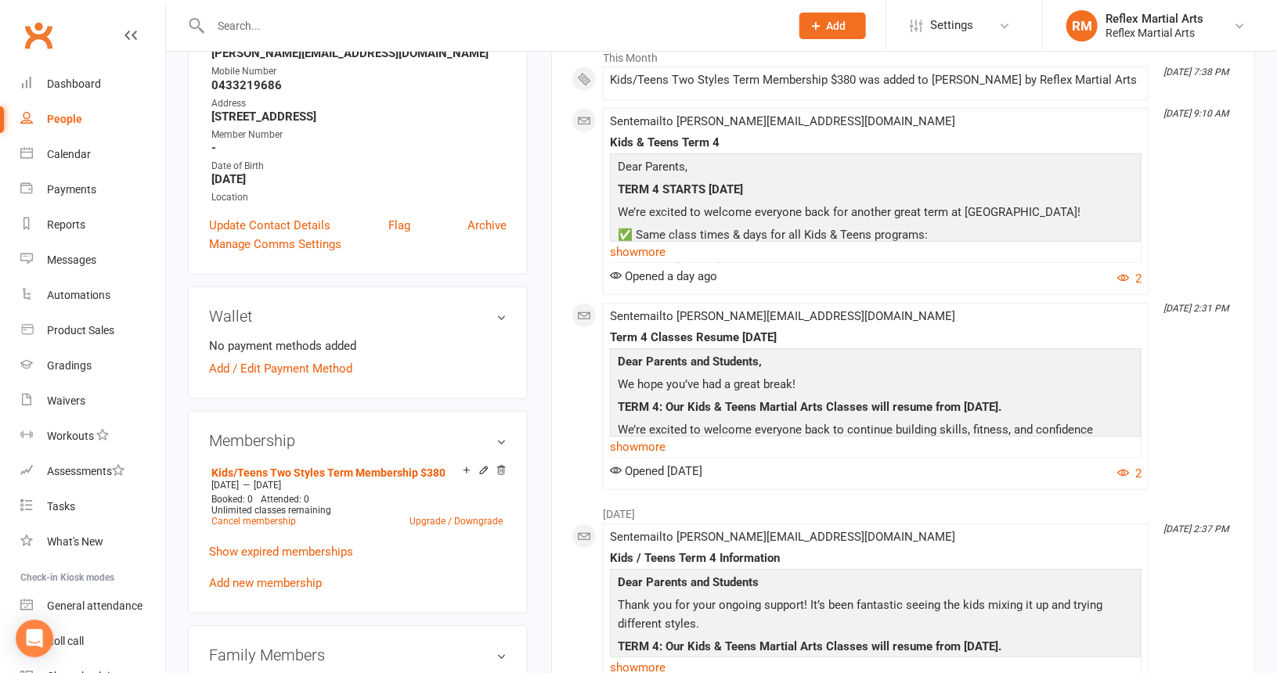
scroll to position [313, 0]
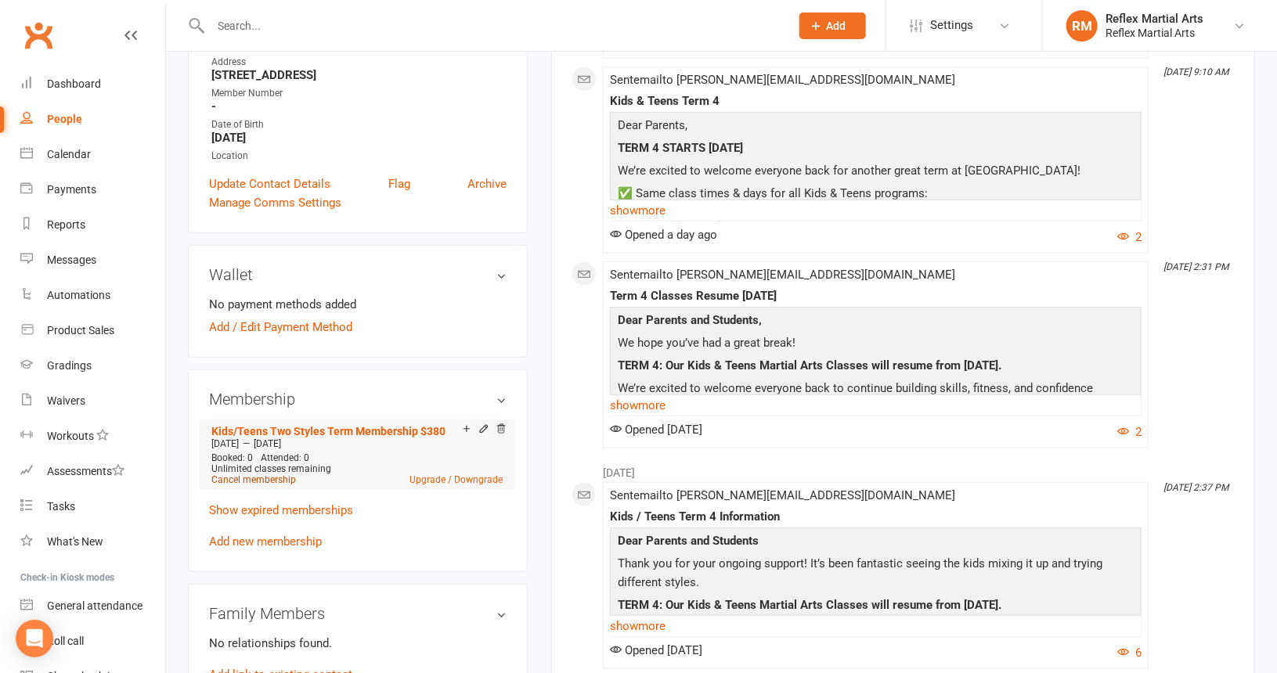
click at [265, 477] on link "Cancel membership" at bounding box center [253, 480] width 85 height 11
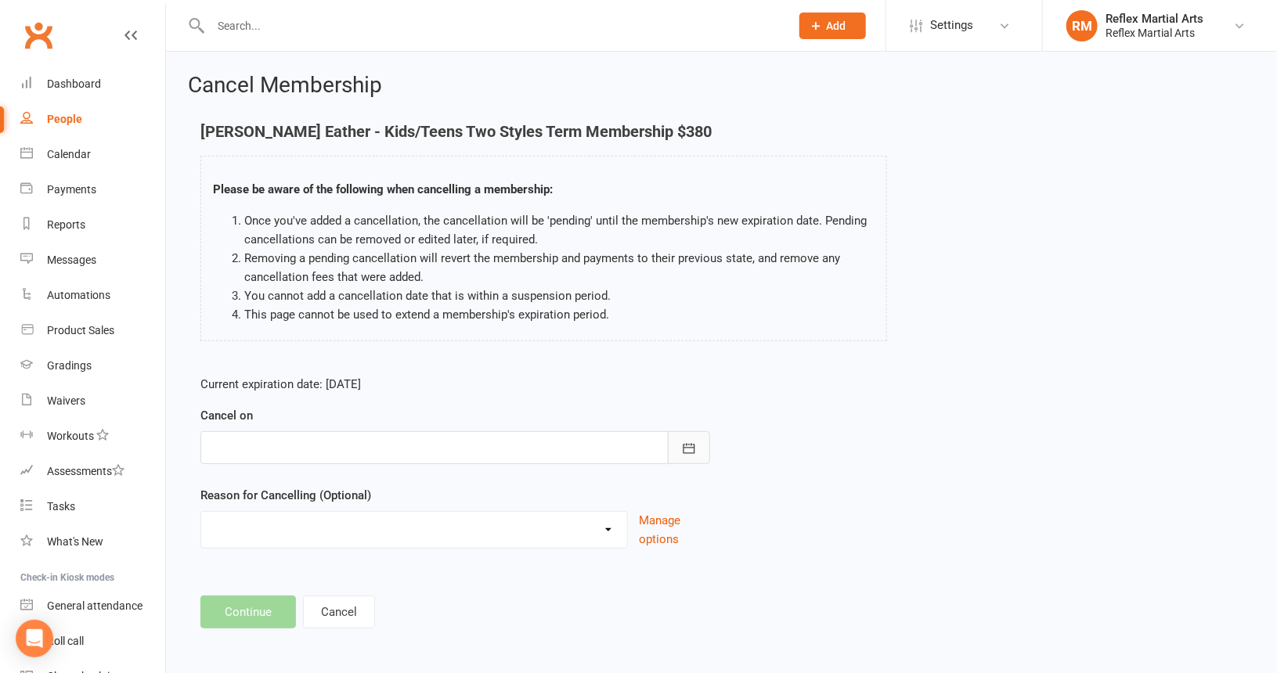
click at [690, 449] on icon "button" at bounding box center [689, 449] width 16 height 16
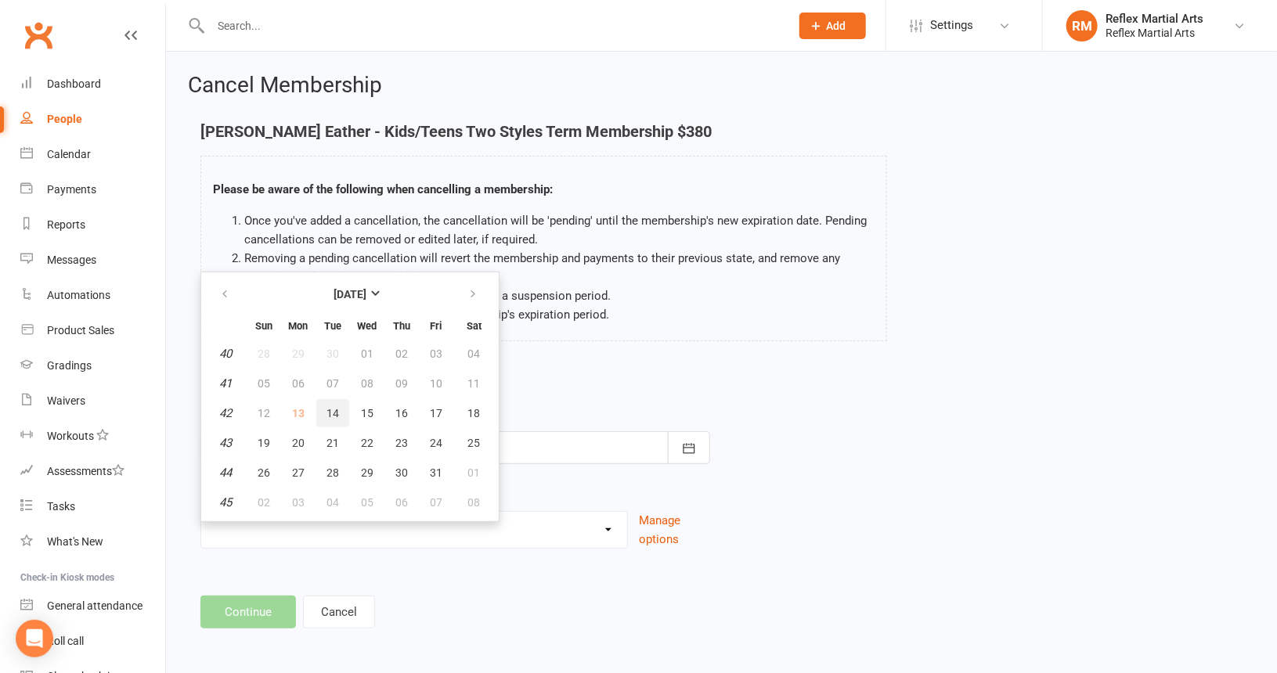
click at [333, 407] on span "14" at bounding box center [333, 413] width 13 height 13
type input "14 Oct 2025"
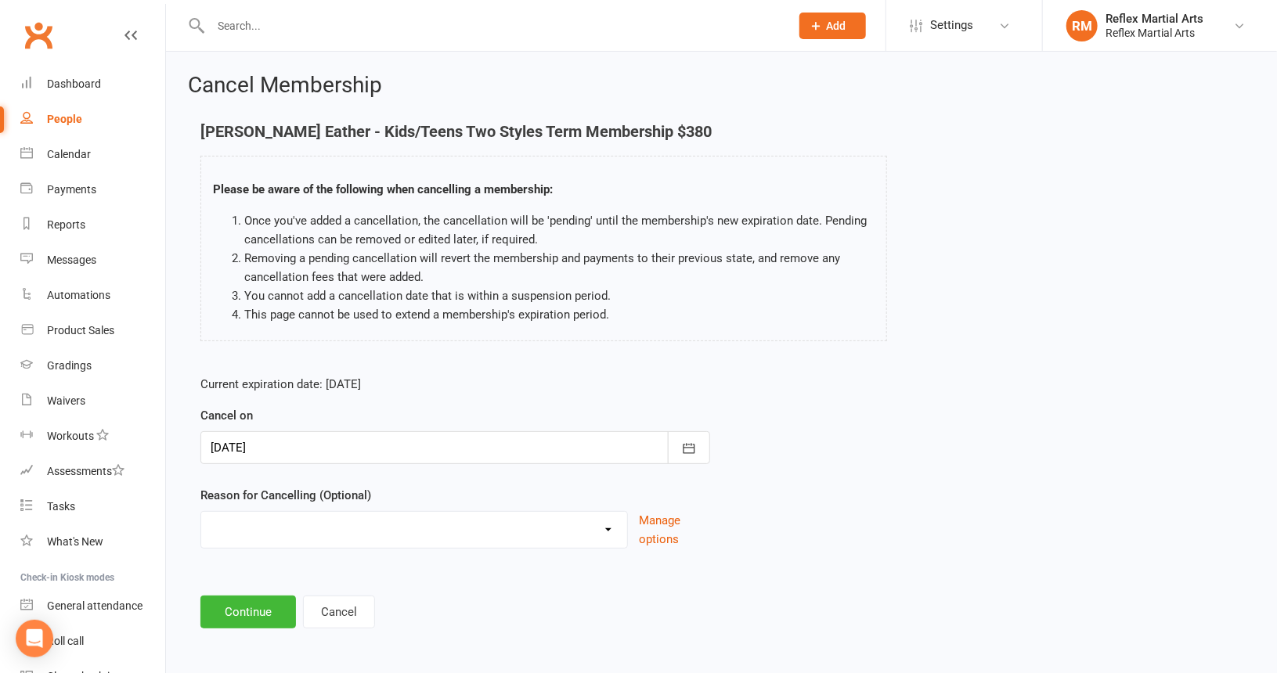
click at [611, 535] on select "Failed payments Holiday Injury Moving Away working overseas work reasons Other …" at bounding box center [414, 527] width 426 height 31
select select "6"
click at [201, 512] on select "Failed payments Holiday Injury Moving Away working overseas work reasons Other …" at bounding box center [414, 527] width 426 height 31
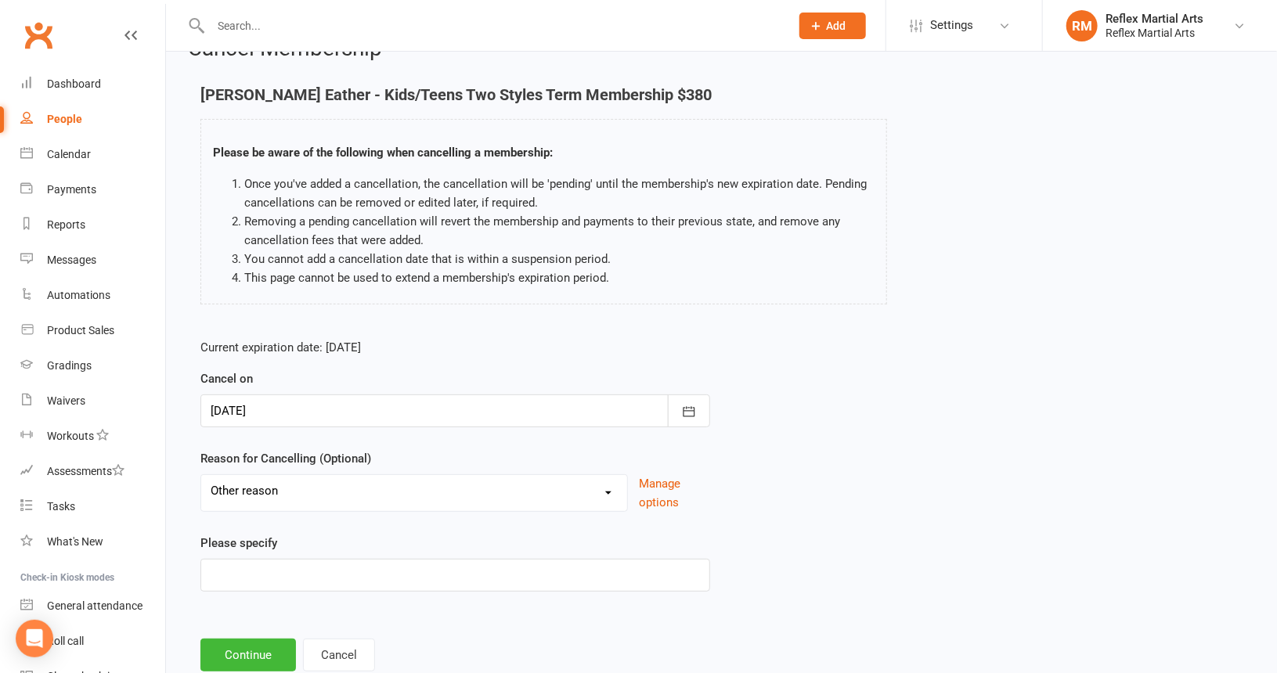
scroll to position [80, 0]
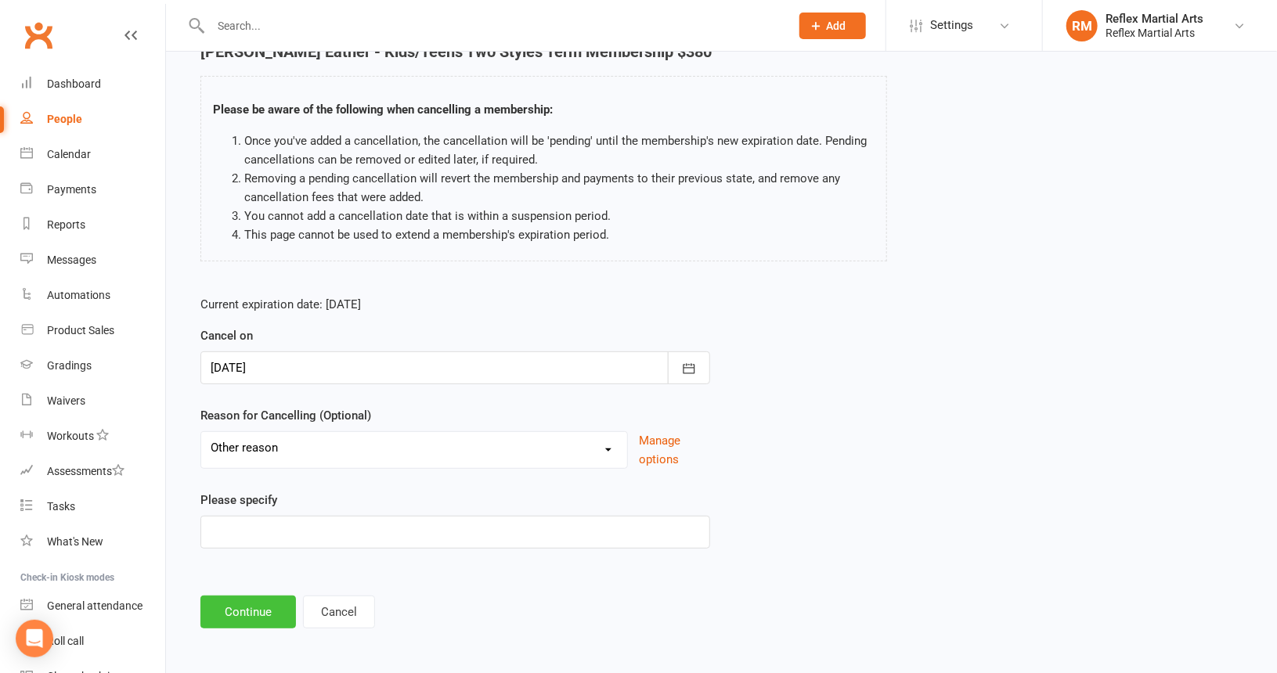
click at [272, 605] on button "Continue" at bounding box center [248, 612] width 96 height 33
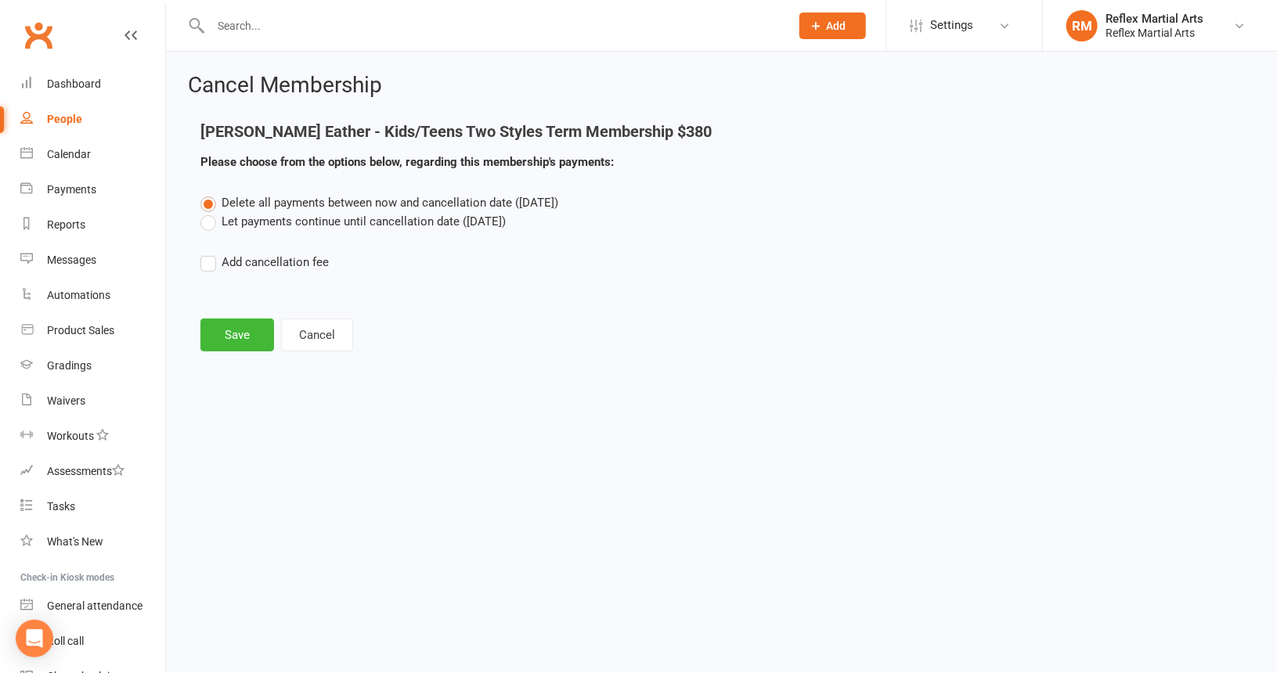
scroll to position [0, 0]
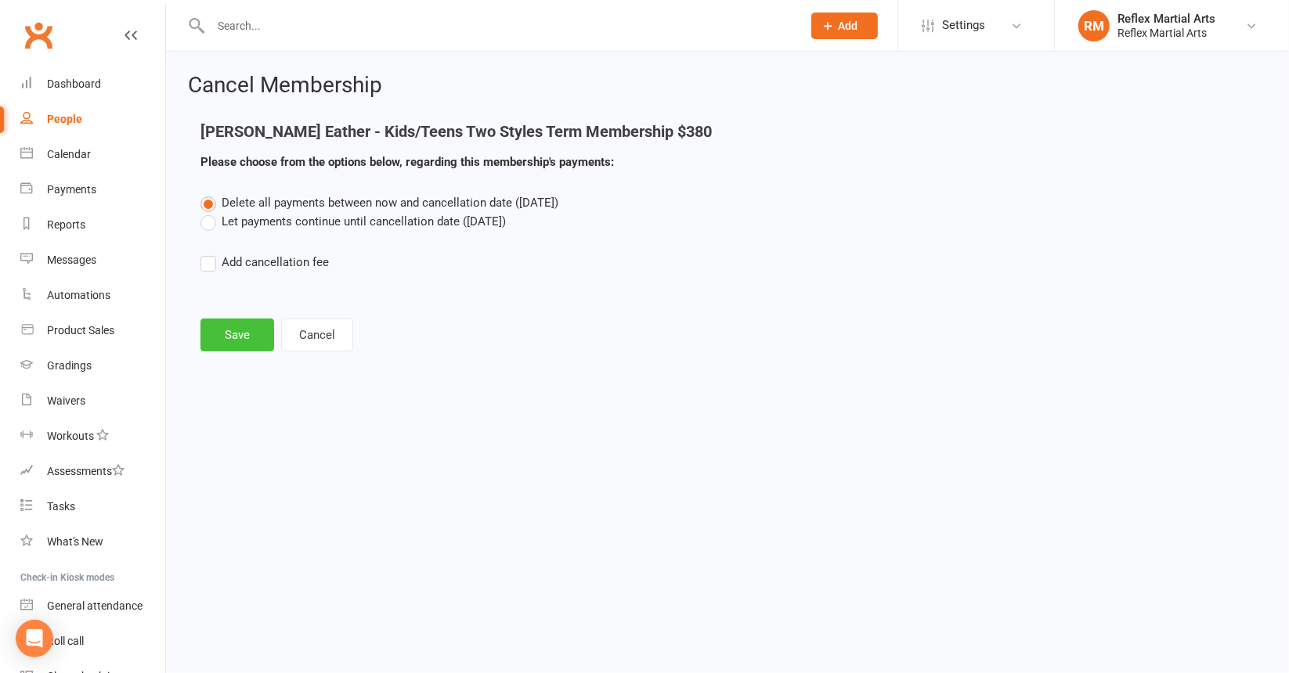
click at [251, 337] on button "Save" at bounding box center [237, 335] width 74 height 33
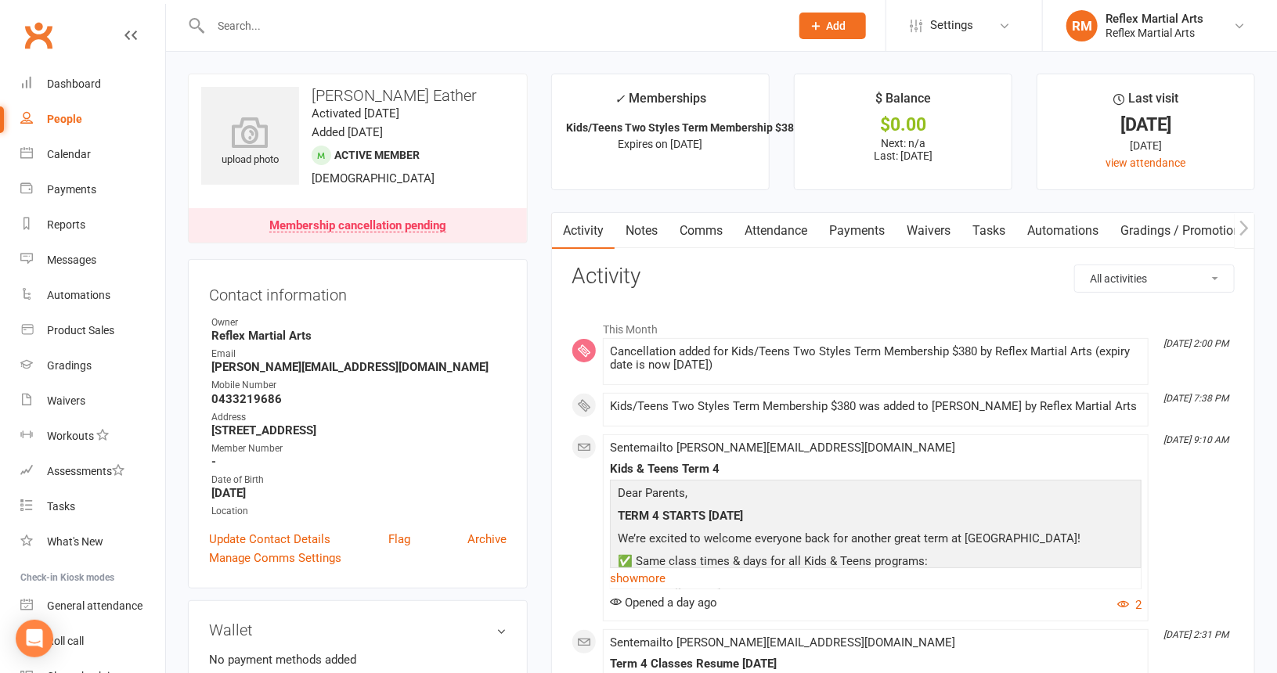
click at [239, 21] on input "text" at bounding box center [492, 26] width 573 height 22
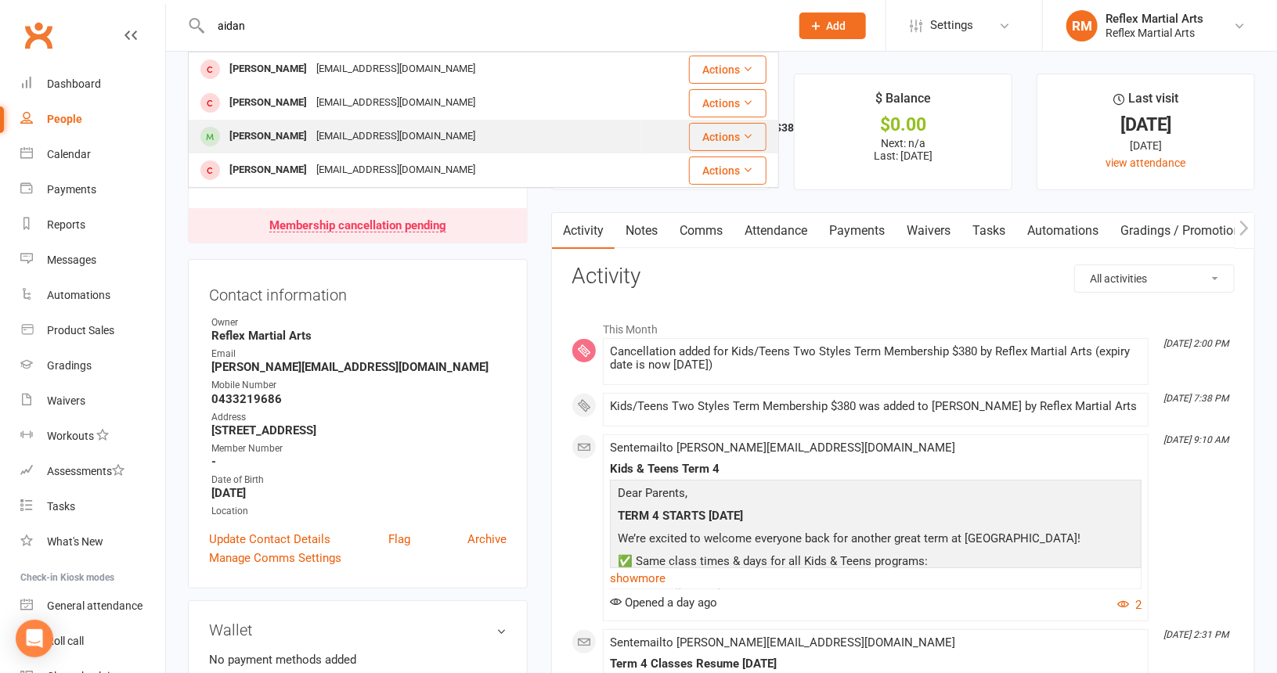
type input "aidan"
click at [291, 137] on div "Aidan McMurtrie" at bounding box center [268, 136] width 87 height 23
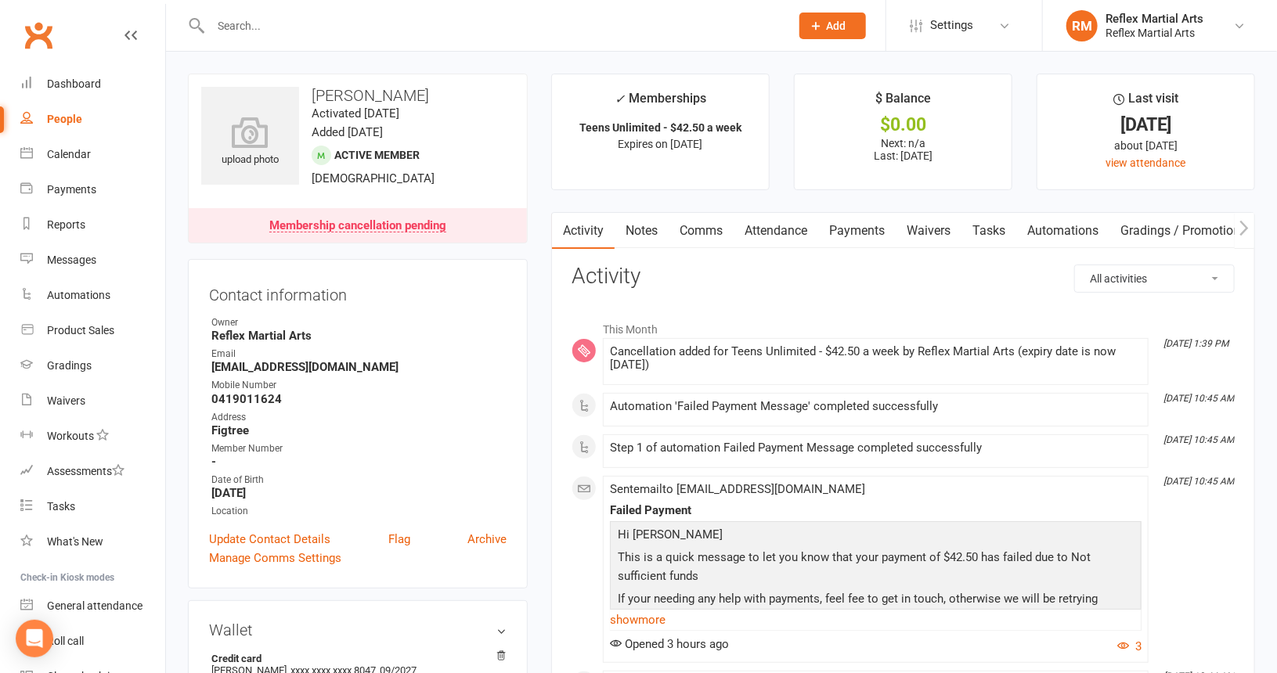
click at [258, 31] on input "text" at bounding box center [492, 26] width 573 height 22
click at [70, 82] on div "Dashboard" at bounding box center [74, 84] width 54 height 13
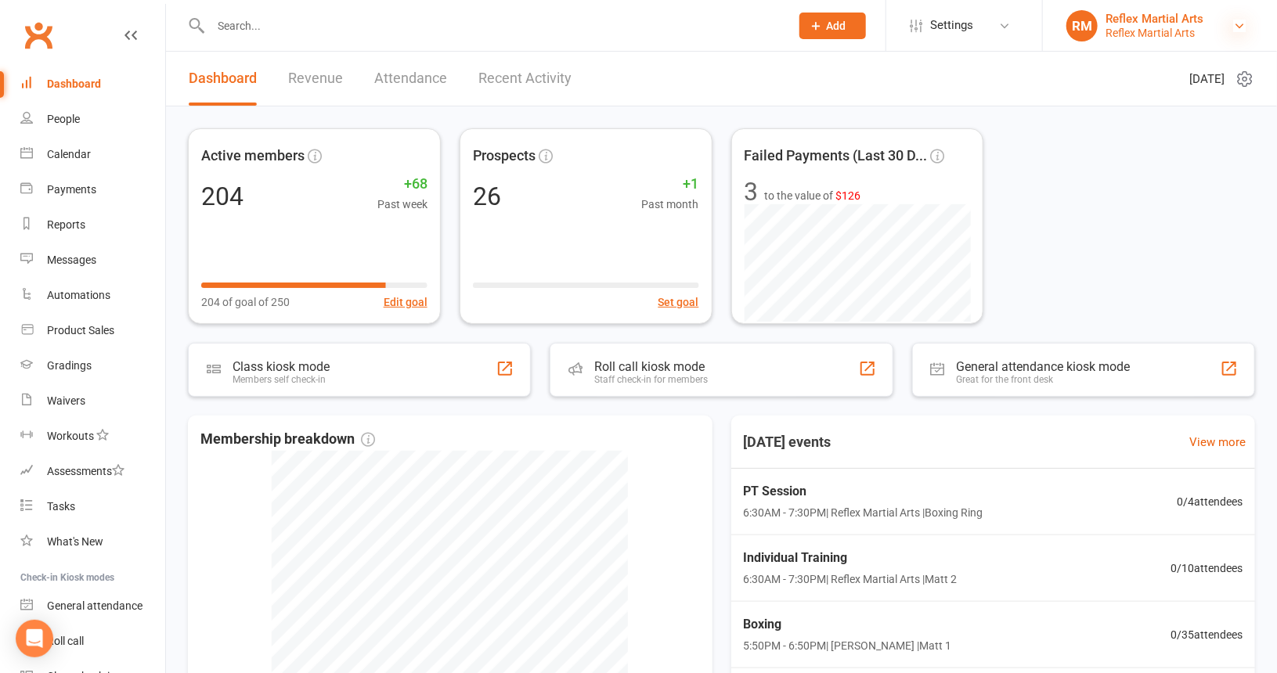
click at [1244, 20] on link "RM Reflex Martial Arts Reflex Martial Arts" at bounding box center [1160, 25] width 187 height 31
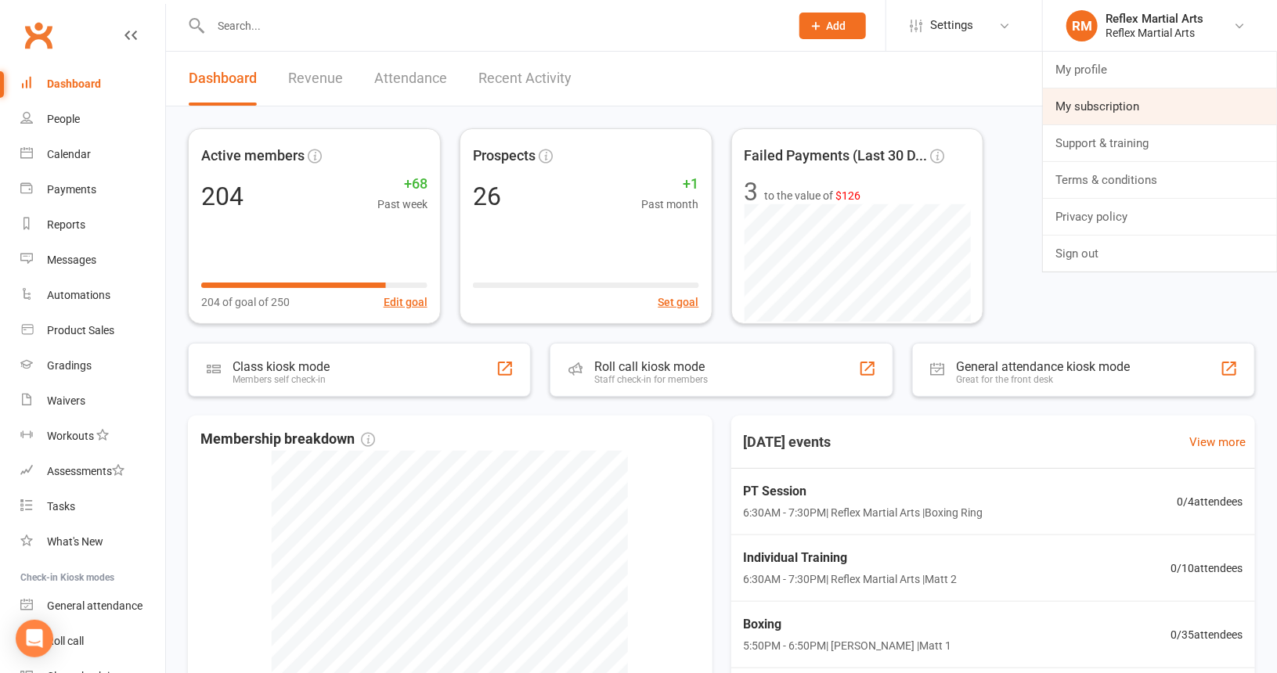
click at [1143, 104] on link "My subscription" at bounding box center [1160, 106] width 234 height 36
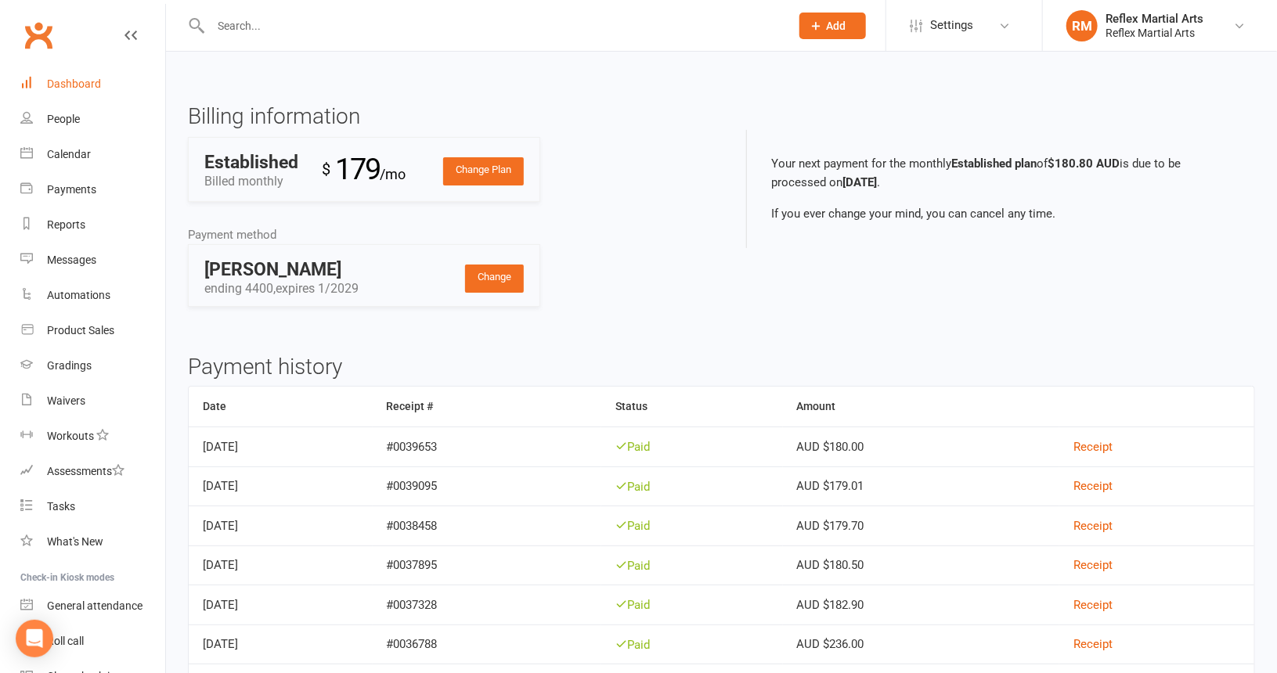
click at [58, 84] on div "Dashboard" at bounding box center [74, 84] width 54 height 13
